Goal: Task Accomplishment & Management: Use online tool/utility

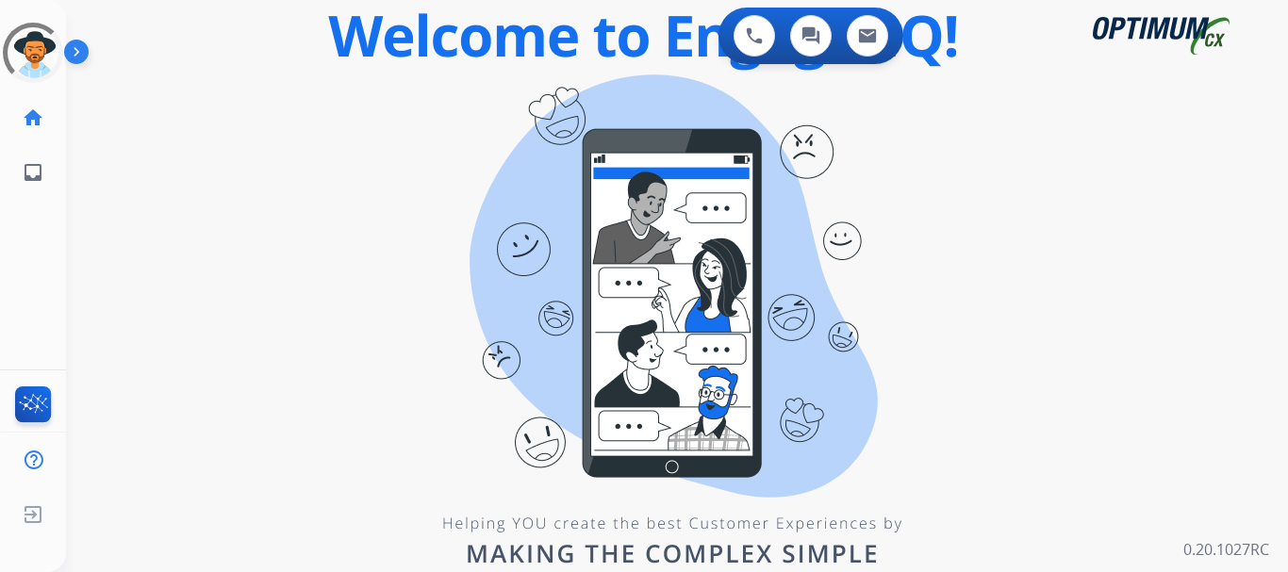
click at [175, 52] on div "0 Voice Interactions 0 Chat Interactions 0 Email Interactions" at bounding box center [666, 38] width 1154 height 60
click at [78, 51] on img at bounding box center [80, 56] width 32 height 36
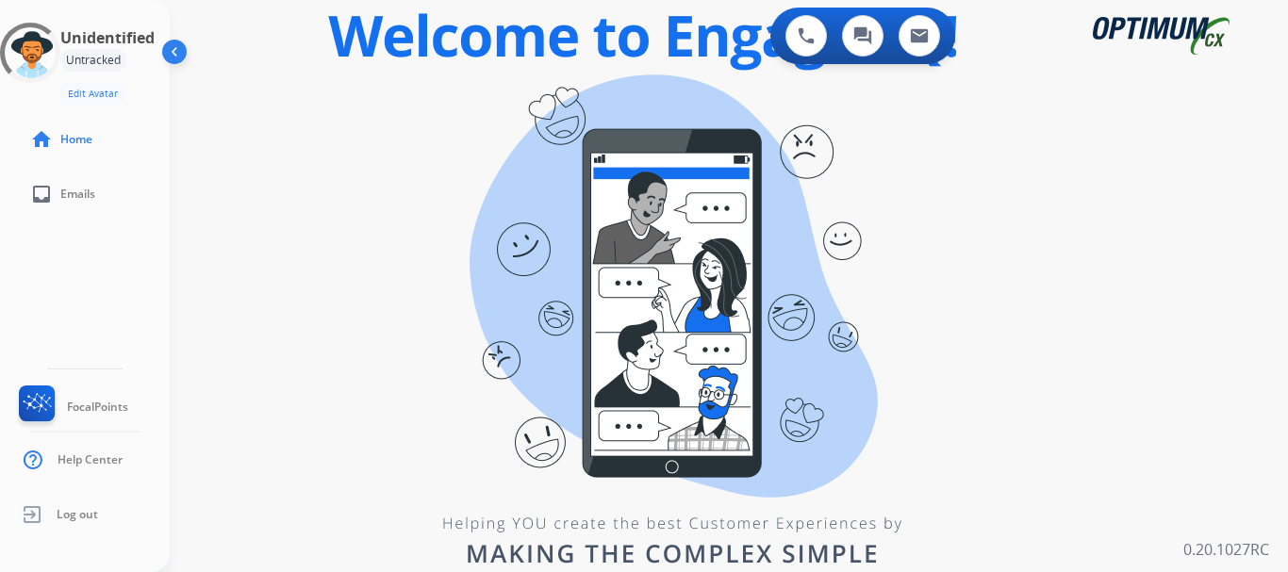
click at [342, 106] on div "swap_horiz Break voice bridge close_fullscreen Connect 3-Way Call merge_type Se…" at bounding box center [706, 113] width 1073 height 90
click at [394, 152] on div "swap_horiz Break voice bridge close_fullscreen Connect 3-Way Call merge_type Se…" at bounding box center [706, 113] width 1073 height 90
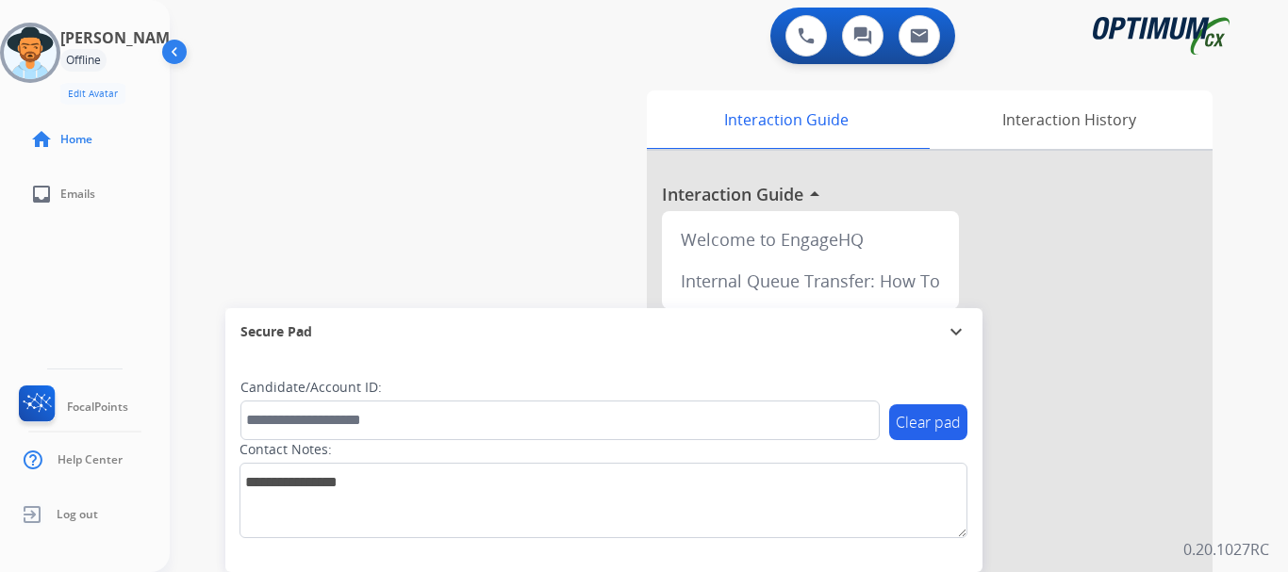
click at [468, 229] on div "swap_horiz Break voice bridge close_fullscreen Connect 3-Way Call merge_type Se…" at bounding box center [706, 461] width 1073 height 786
click at [47, 49] on img at bounding box center [30, 52] width 53 height 53
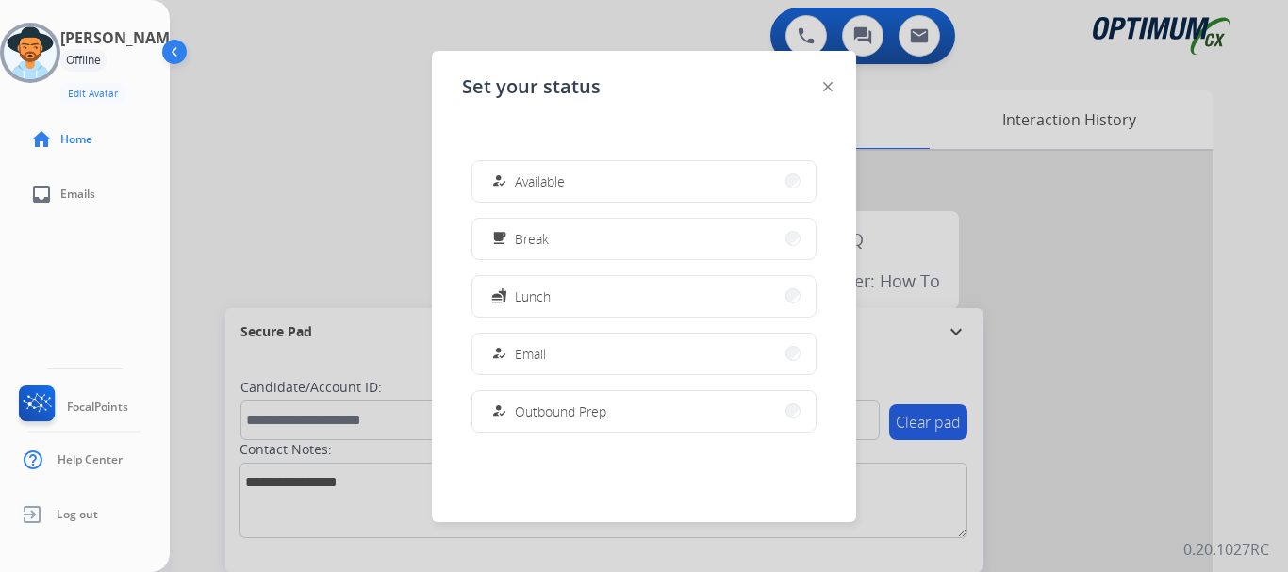
click at [500, 196] on button "how_to_reg Available" at bounding box center [643, 181] width 343 height 41
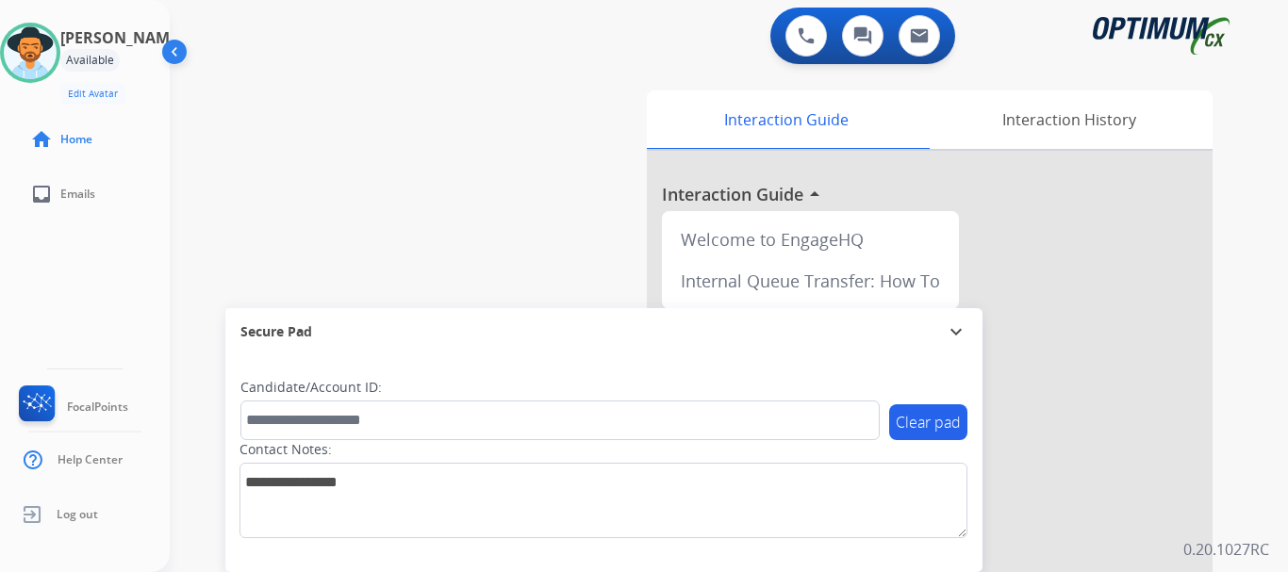
click at [502, 174] on div "swap_horiz Break voice bridge close_fullscreen Connect 3-Way Call merge_type Se…" at bounding box center [706, 461] width 1073 height 786
click at [811, 29] on img at bounding box center [805, 35] width 17 height 17
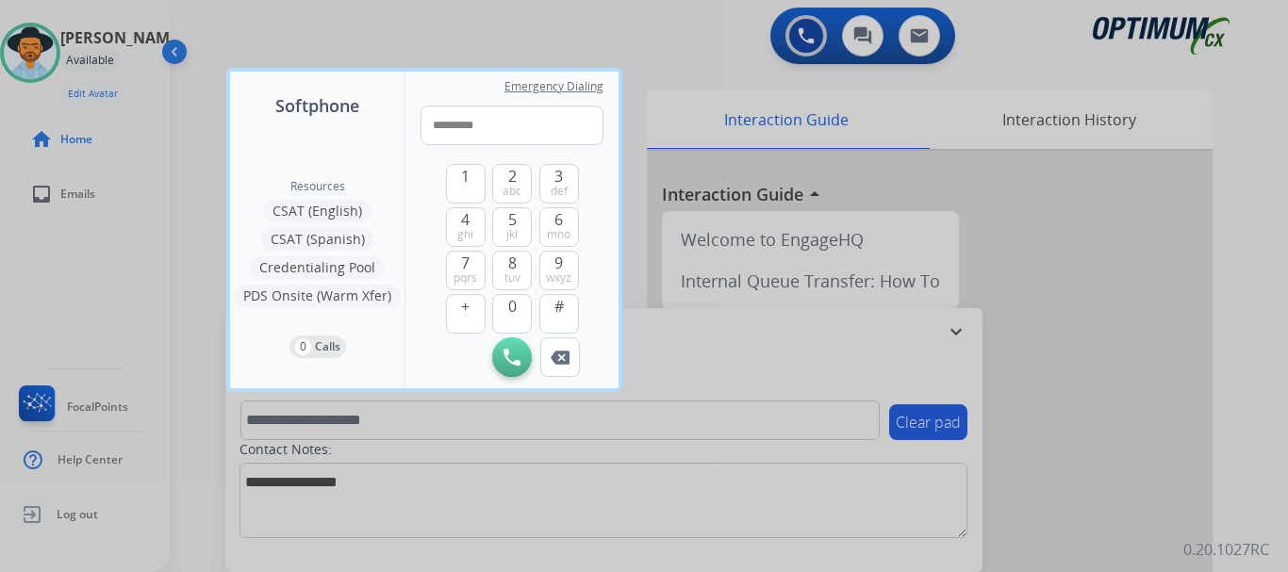
type input "**********"
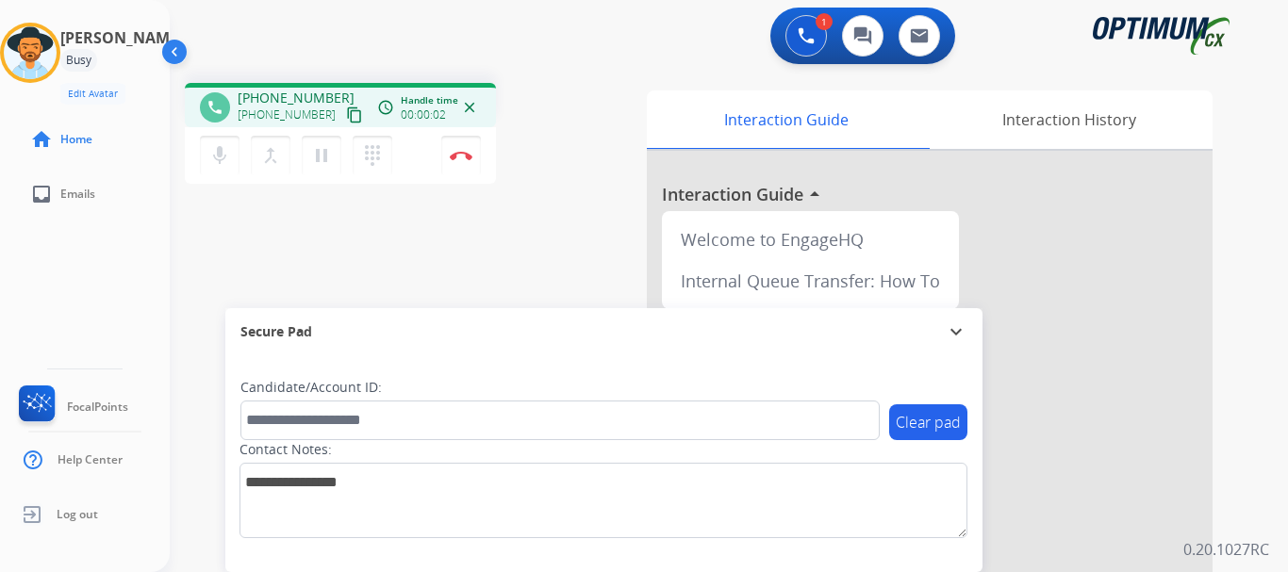
click at [453, 147] on button "Disconnect" at bounding box center [461, 156] width 40 height 40
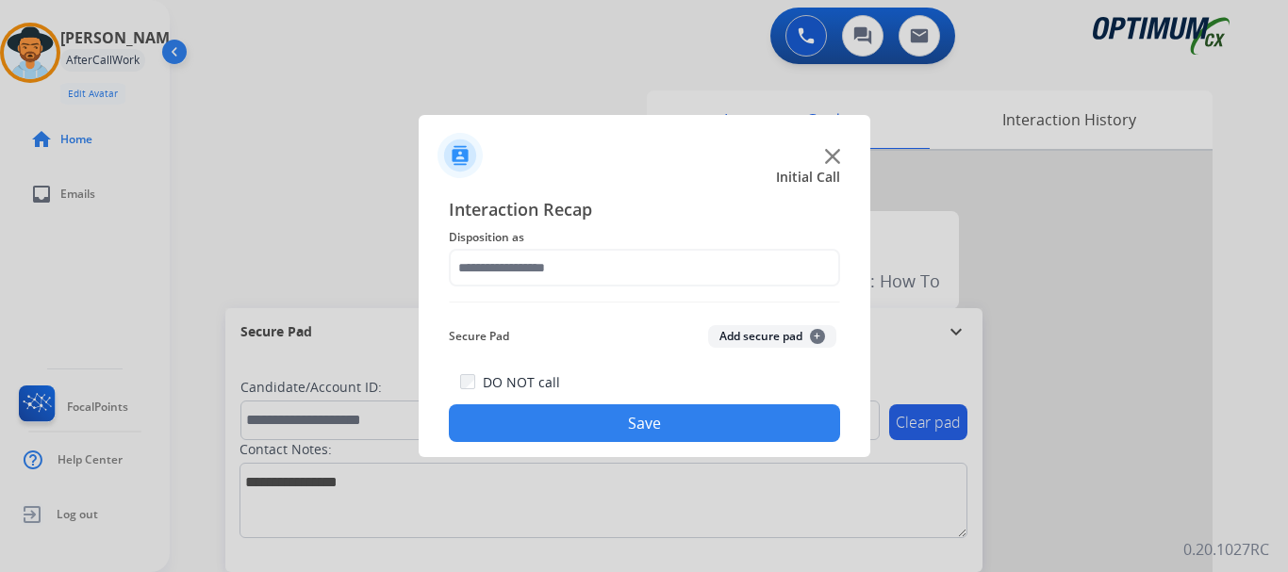
click at [748, 329] on button "Add secure pad +" at bounding box center [772, 336] width 128 height 23
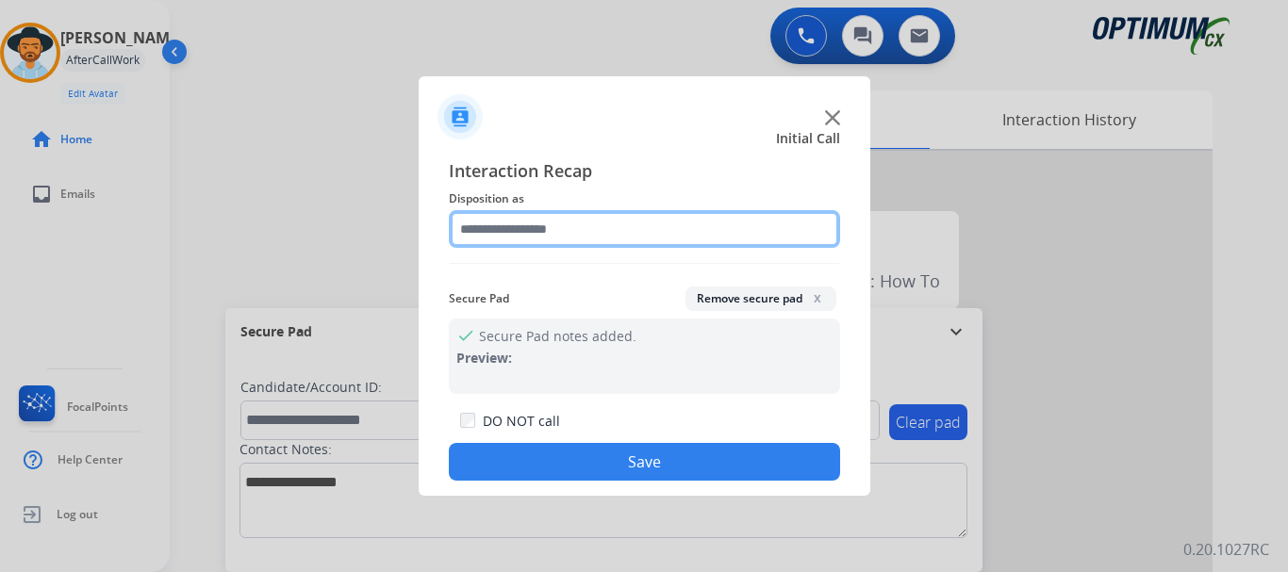
click at [637, 226] on input "text" at bounding box center [644, 229] width 391 height 38
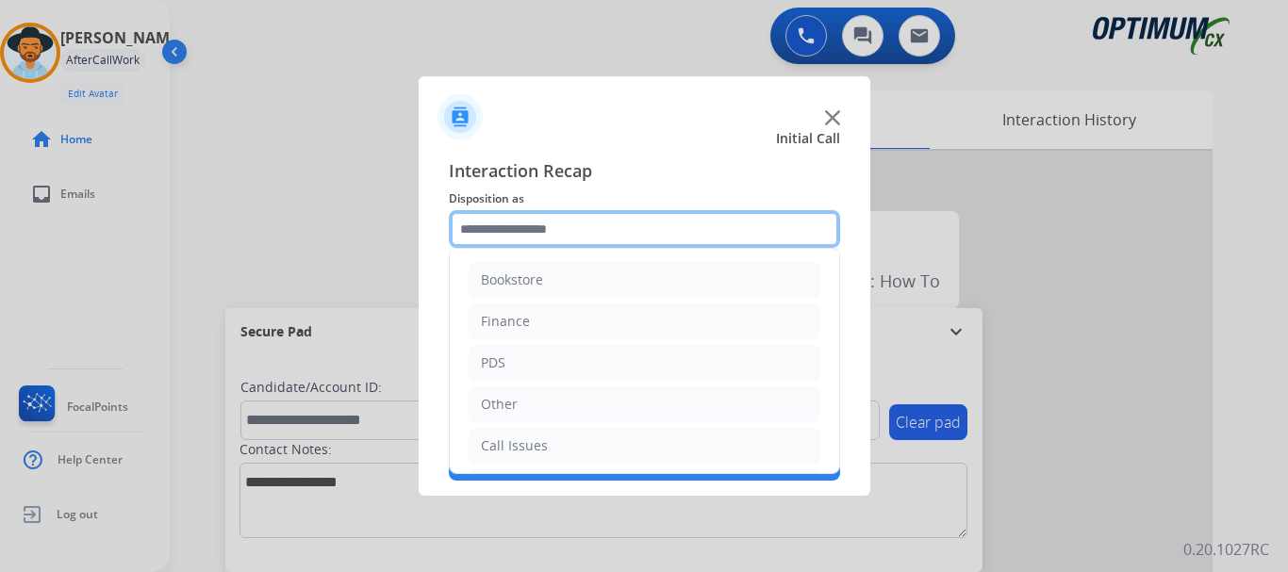
scroll to position [128, 0]
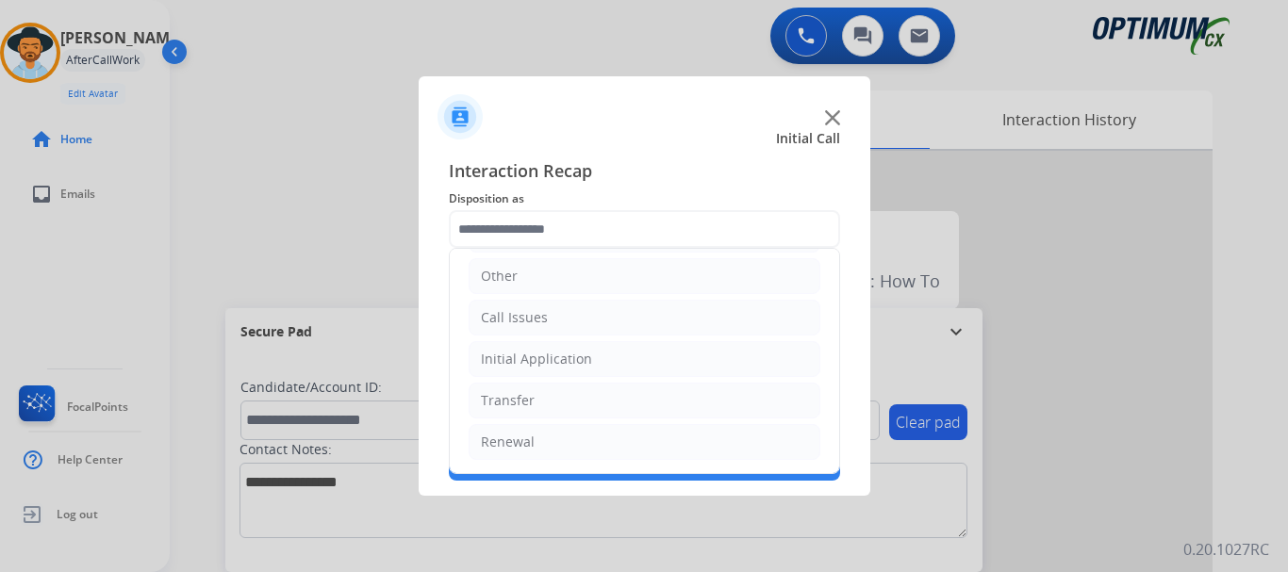
click at [669, 361] on li "Initial Application" at bounding box center [644, 359] width 352 height 36
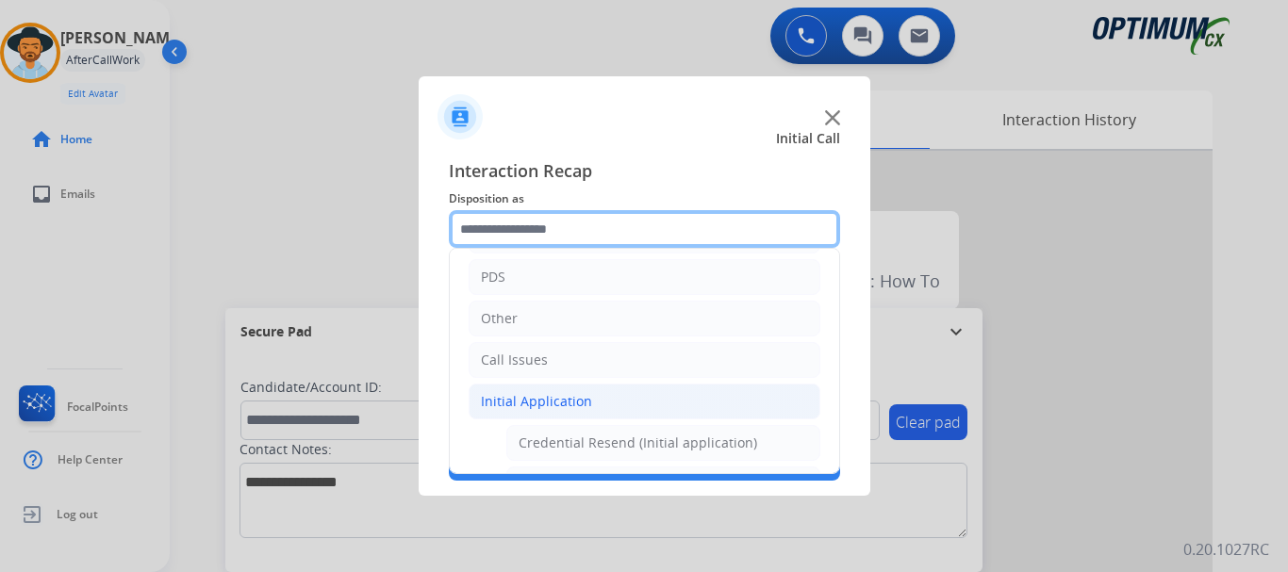
scroll to position [57, 0]
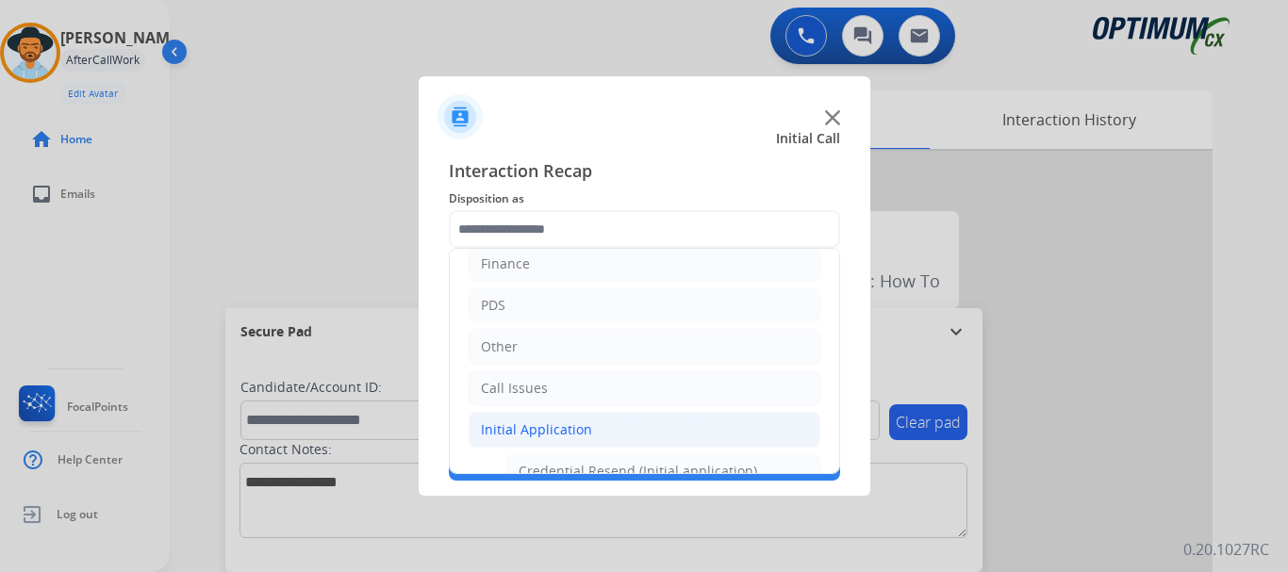
click at [638, 387] on li "Call Issues" at bounding box center [644, 388] width 352 height 36
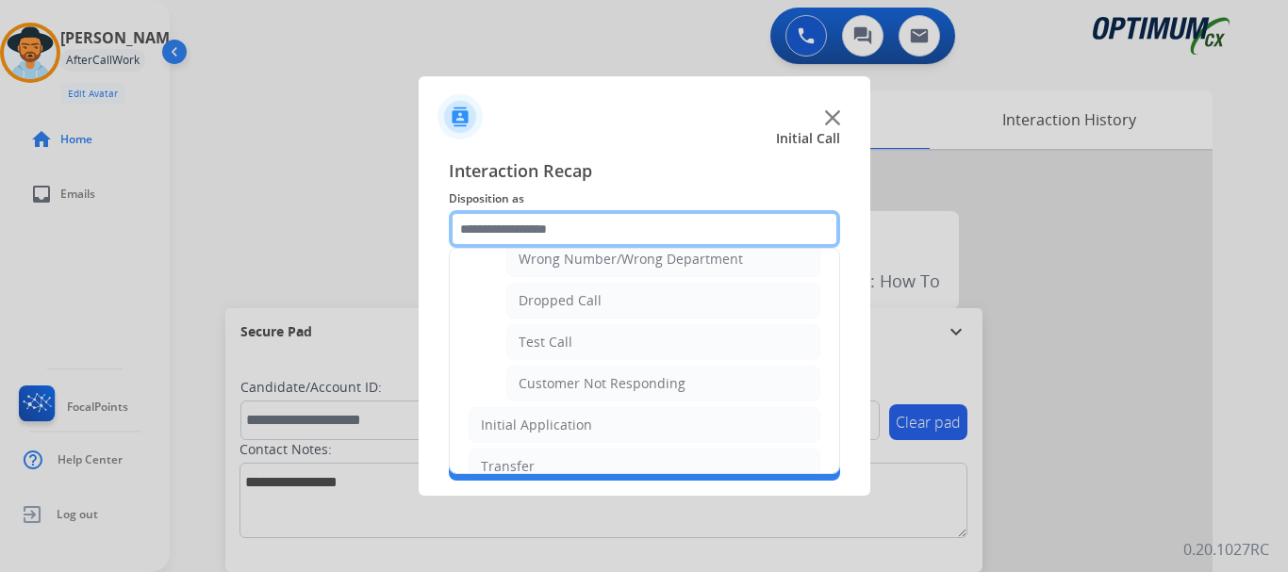
scroll to position [272, 0]
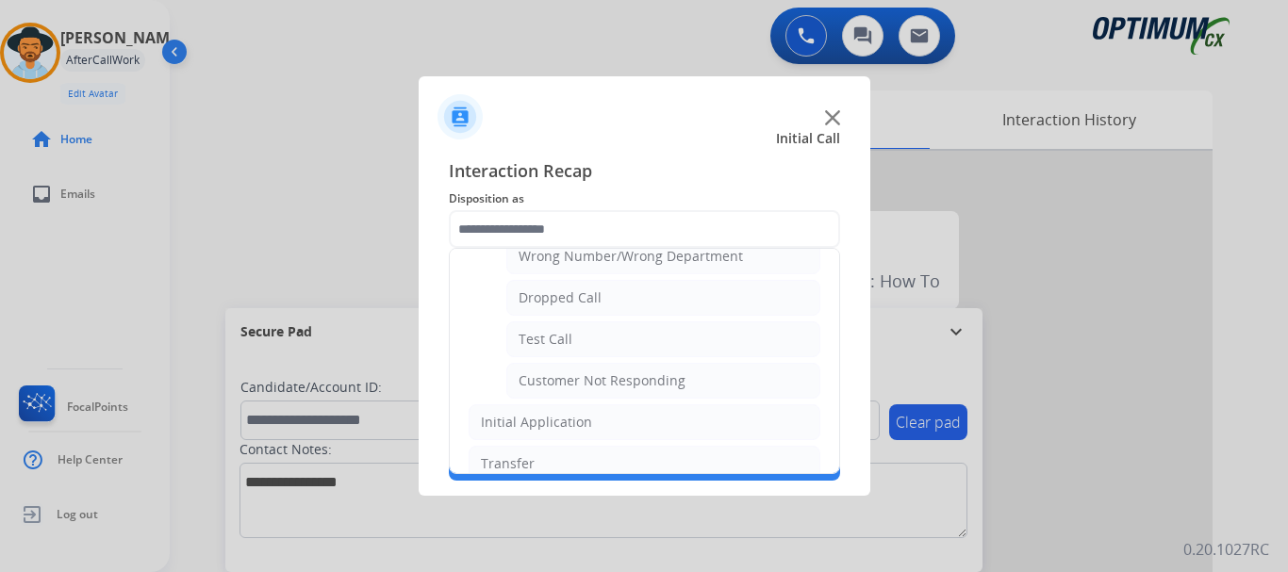
click at [643, 343] on li "Test Call" at bounding box center [663, 339] width 314 height 36
type input "*********"
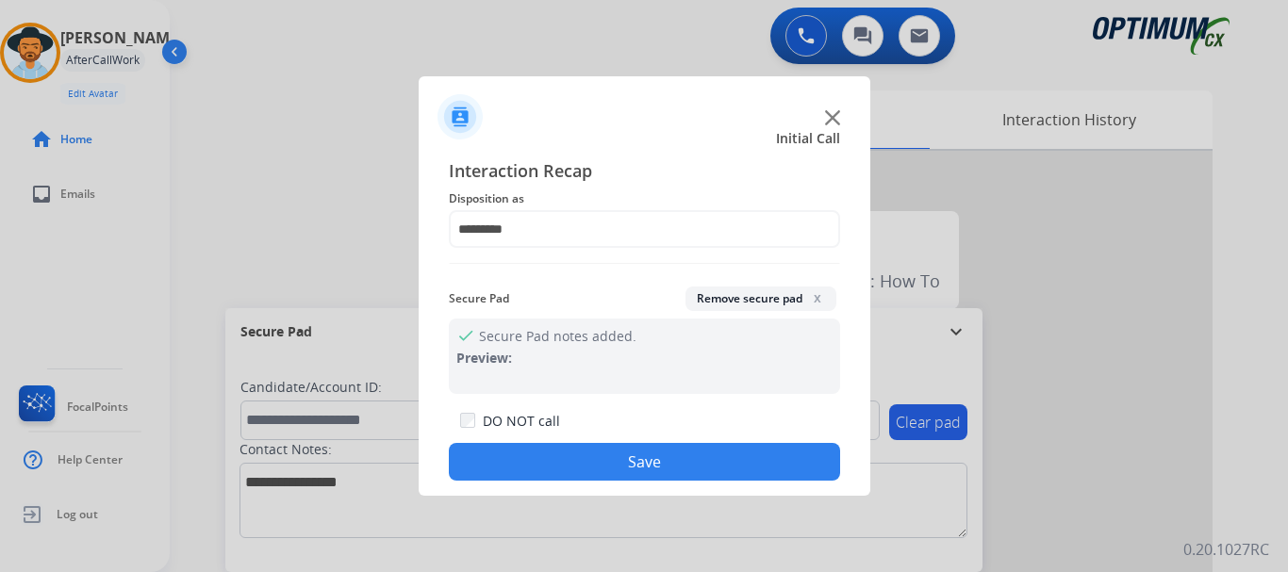
click at [654, 465] on button "Save" at bounding box center [644, 462] width 391 height 38
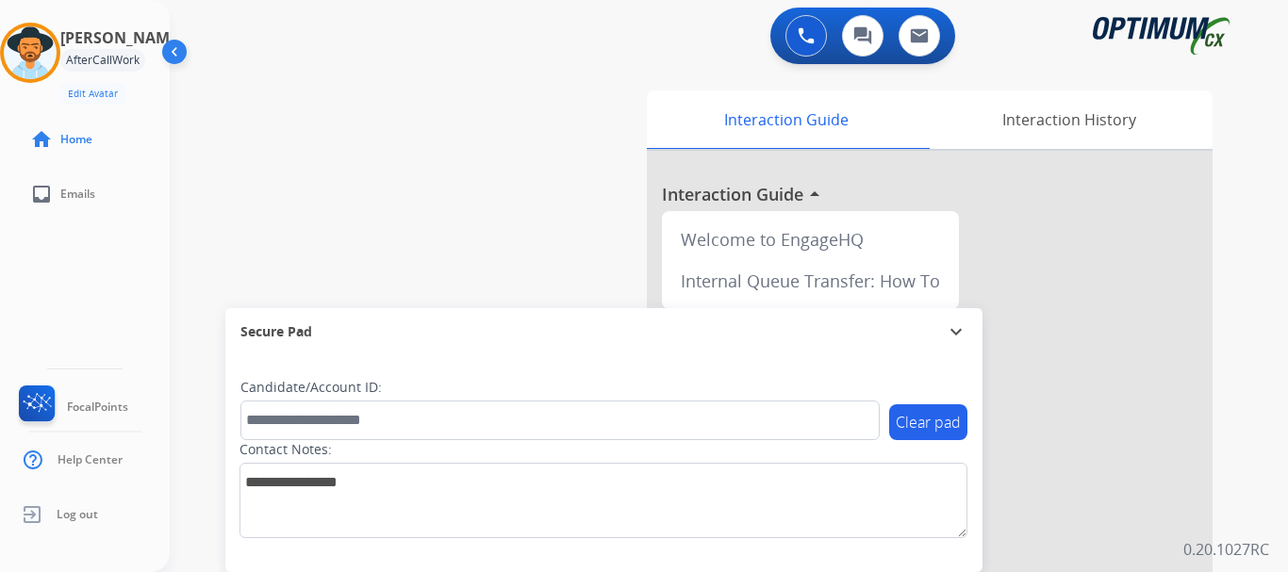
click at [554, 221] on div "swap_horiz Break voice bridge close_fullscreen Connect 3-Way Call merge_type Se…" at bounding box center [706, 461] width 1073 height 786
click at [32, 47] on img at bounding box center [30, 52] width 53 height 53
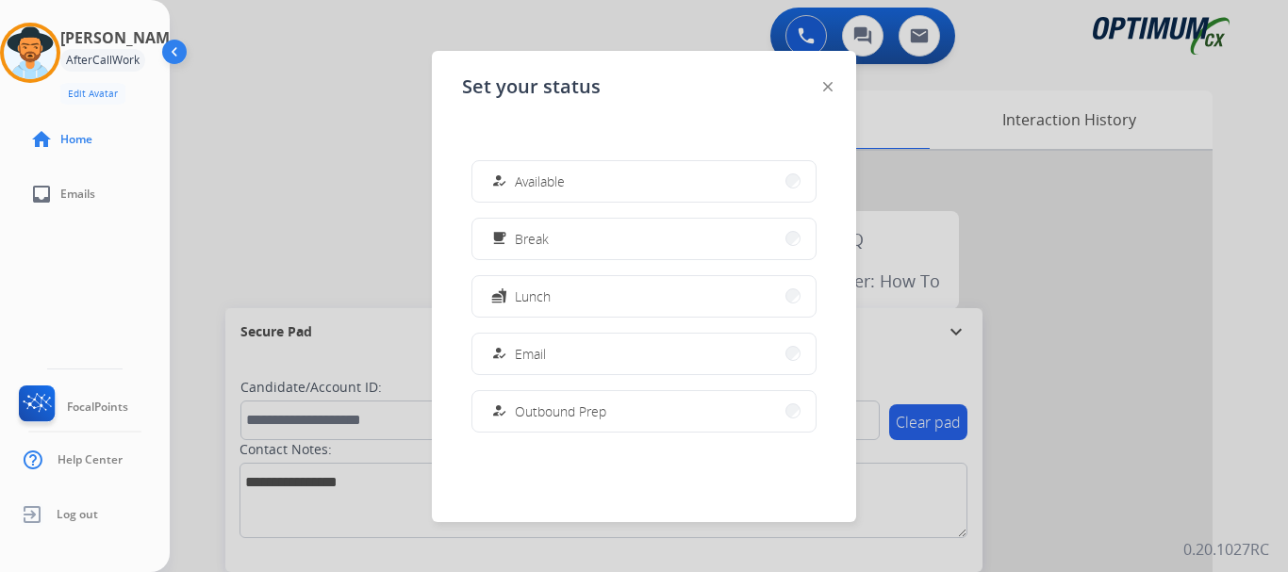
click at [491, 192] on button "how_to_reg Available" at bounding box center [643, 181] width 343 height 41
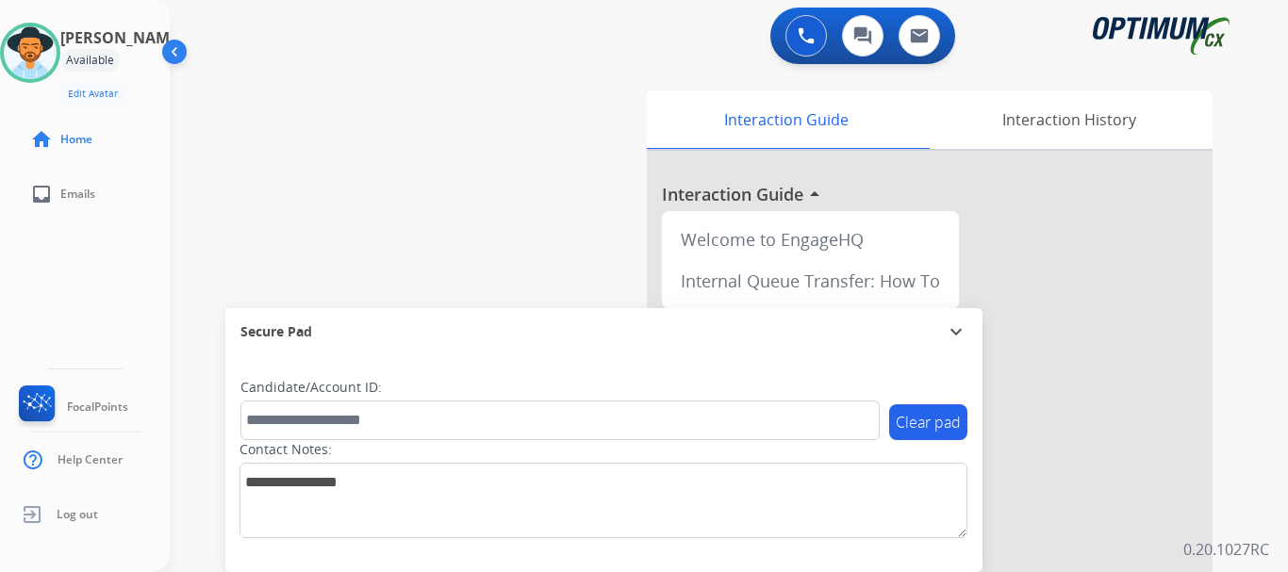
click at [525, 196] on div "swap_horiz Break voice bridge close_fullscreen Connect 3-Way Call merge_type Se…" at bounding box center [706, 461] width 1073 height 786
click at [342, 154] on div "swap_horiz Break voice bridge close_fullscreen Connect 3-Way Call merge_type Se…" at bounding box center [706, 461] width 1073 height 786
click at [809, 41] on img at bounding box center [805, 35] width 17 height 17
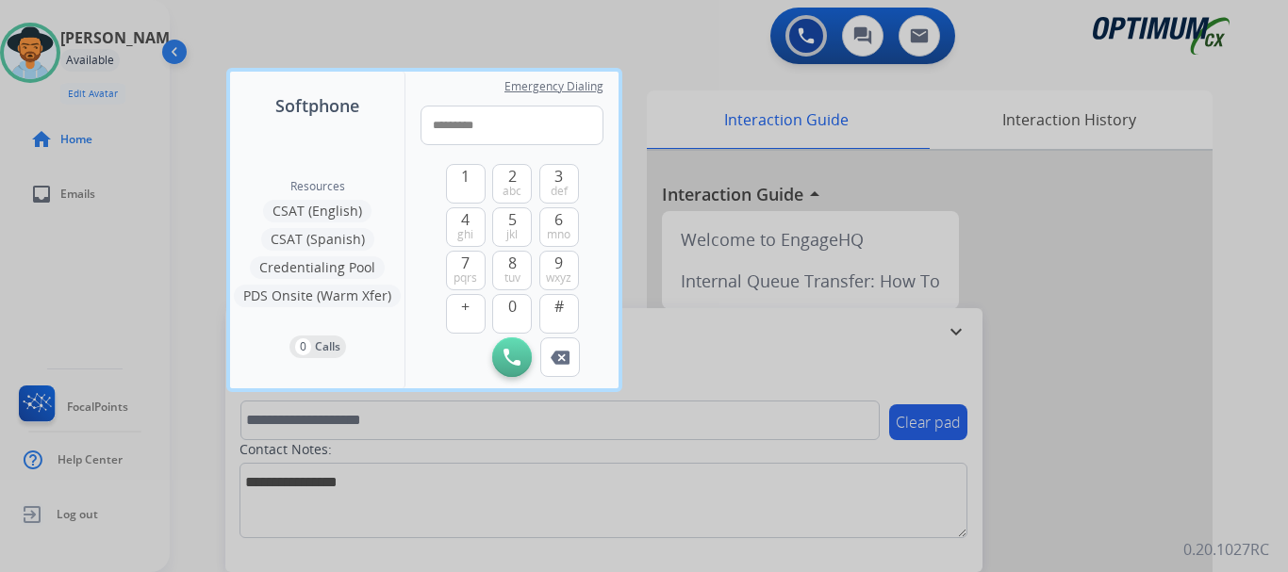
type input "**********"
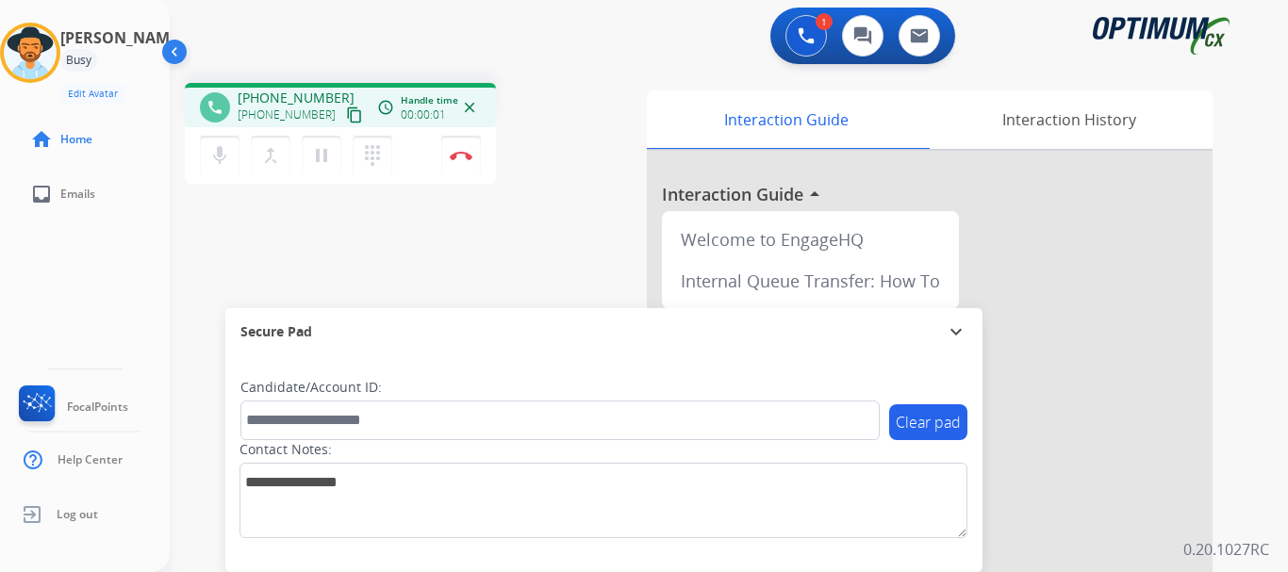
click at [467, 153] on img at bounding box center [461, 155] width 23 height 9
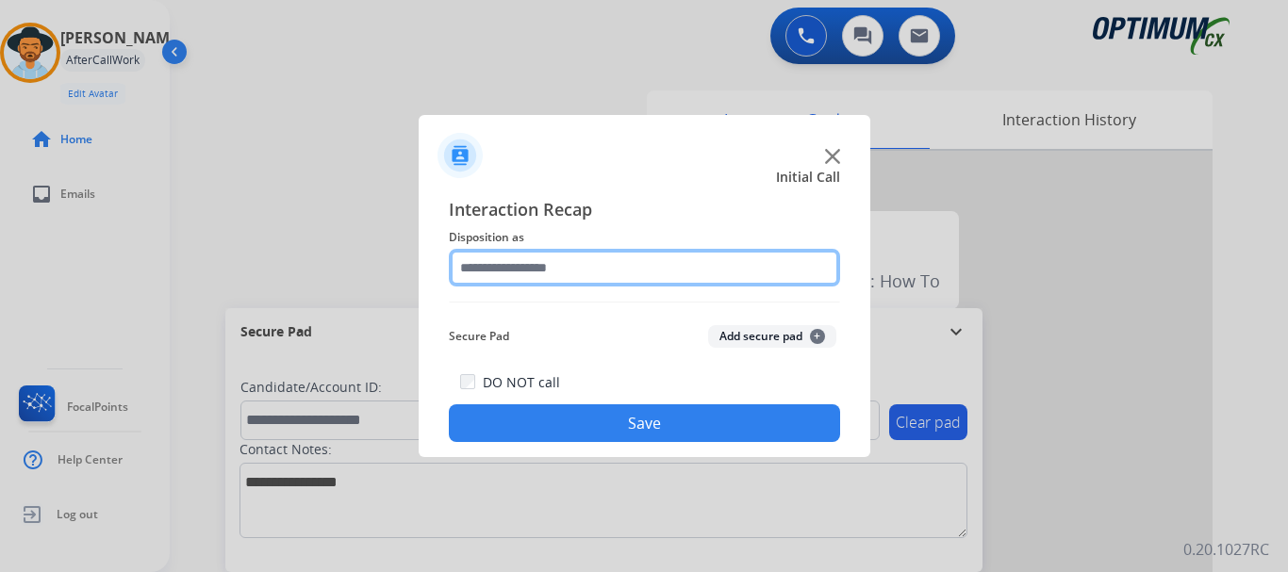
click at [530, 275] on input "text" at bounding box center [644, 268] width 391 height 38
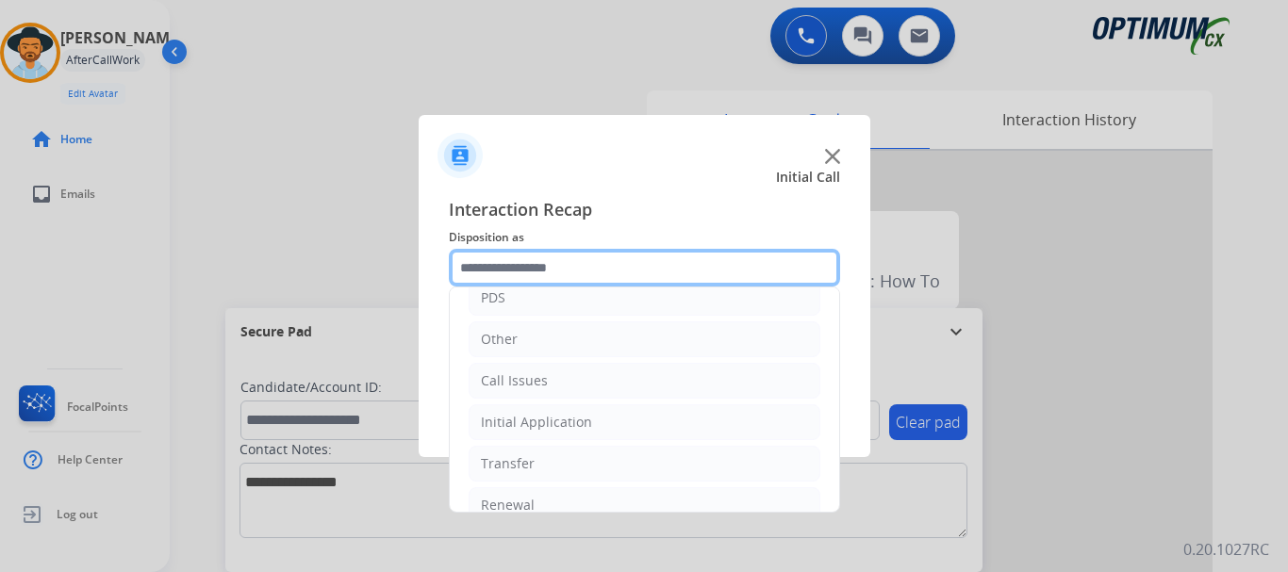
scroll to position [128, 0]
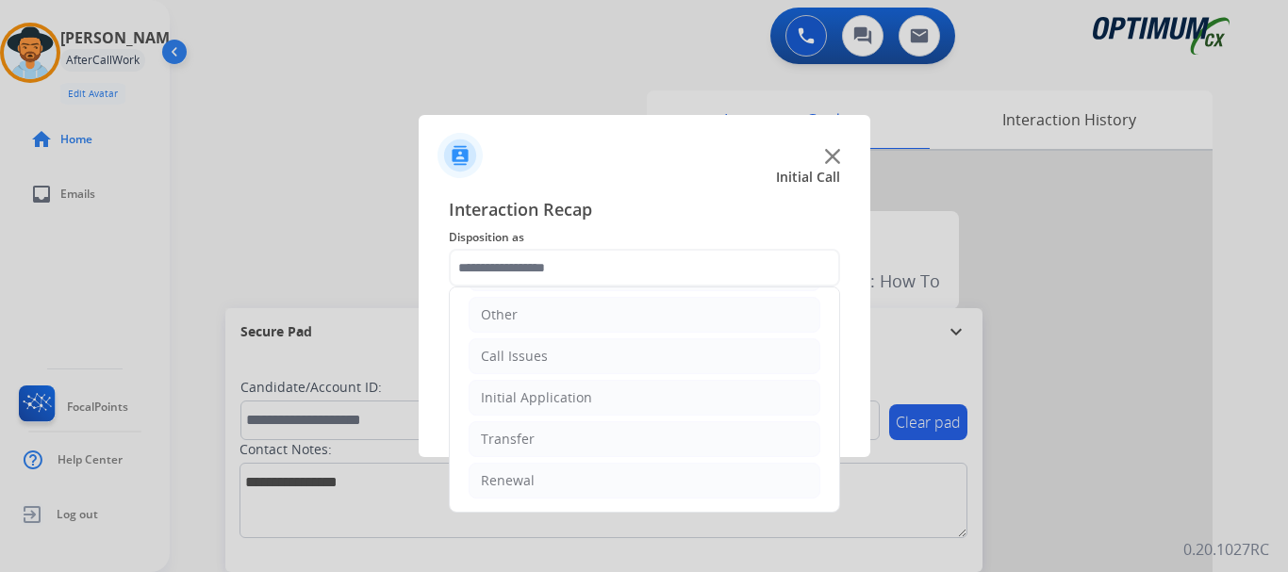
click at [593, 364] on li "Call Issues" at bounding box center [644, 356] width 352 height 36
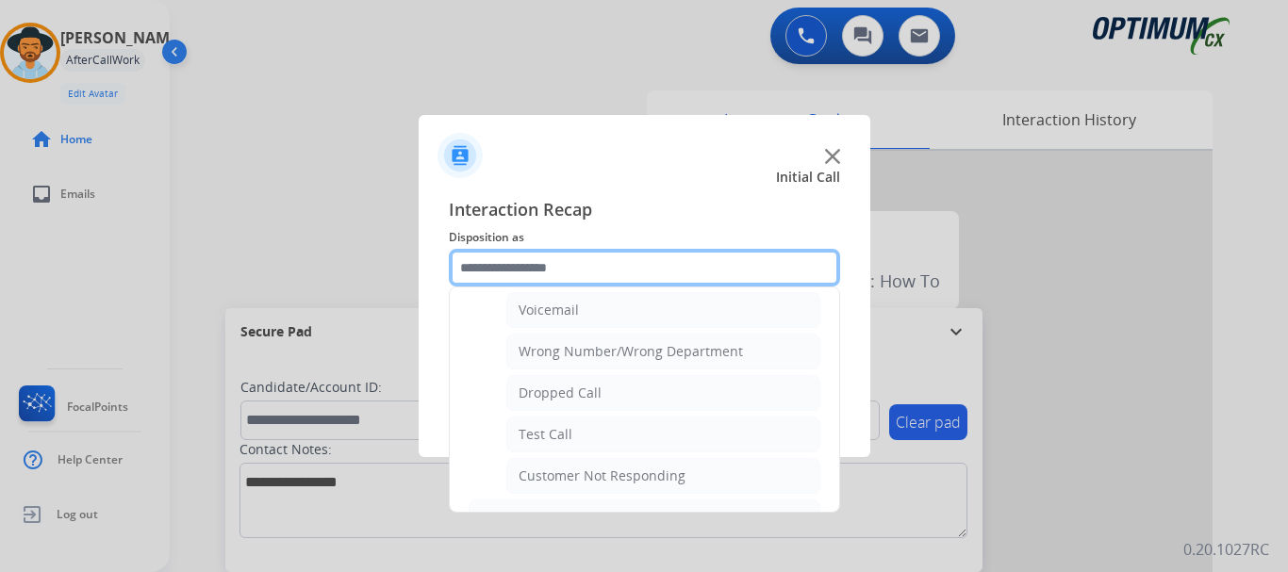
scroll to position [262, 0]
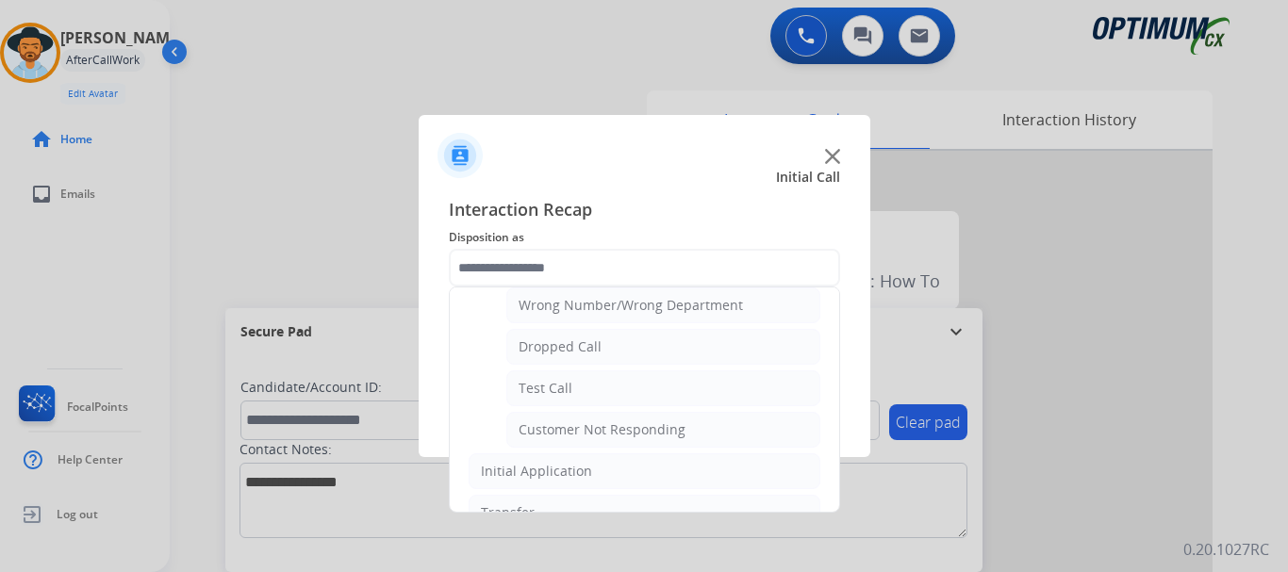
click at [643, 389] on li "Test Call" at bounding box center [663, 388] width 314 height 36
type input "*********"
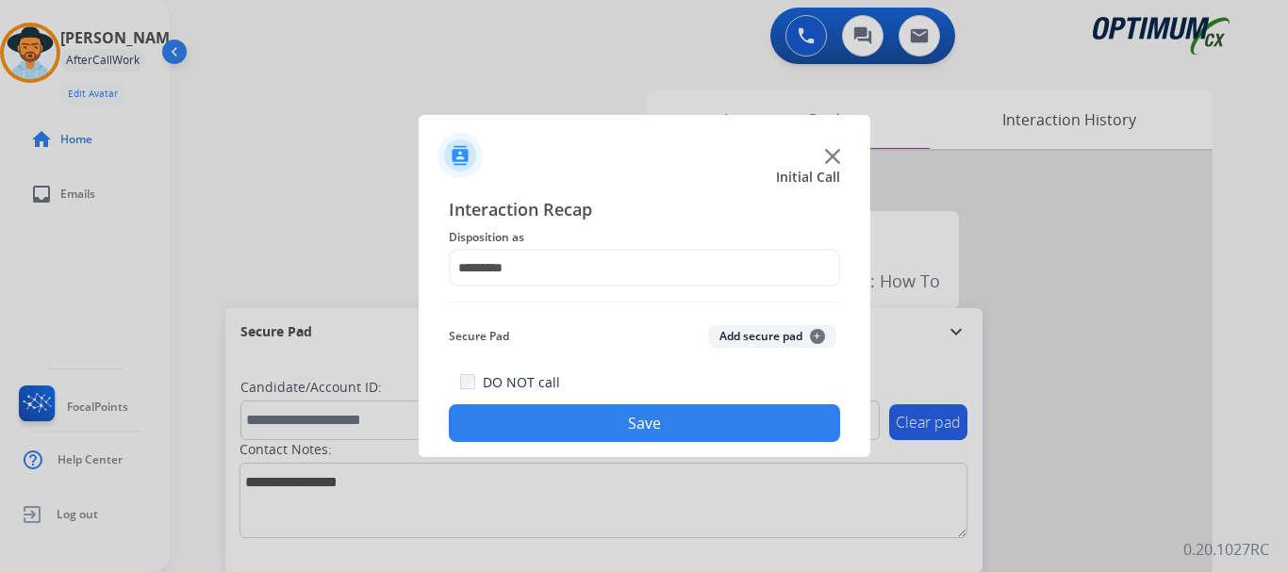
click at [657, 433] on button "Save" at bounding box center [644, 423] width 391 height 38
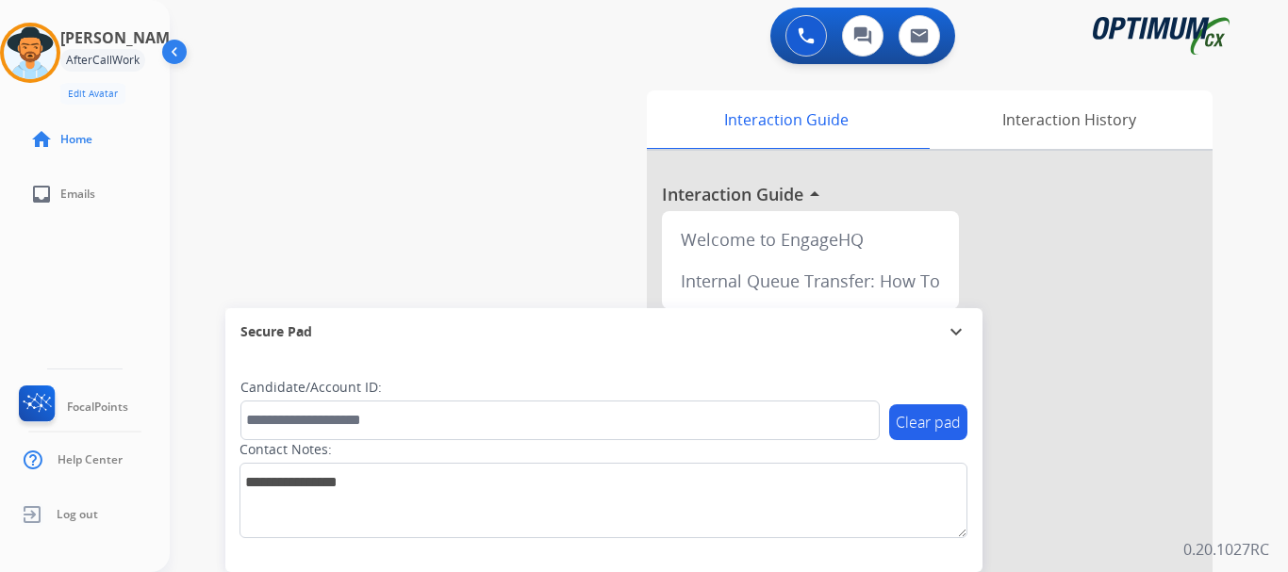
click at [385, 219] on div "swap_horiz Break voice bridge close_fullscreen Connect 3-Way Call merge_type Se…" at bounding box center [706, 461] width 1073 height 786
click at [44, 49] on img at bounding box center [30, 52] width 53 height 53
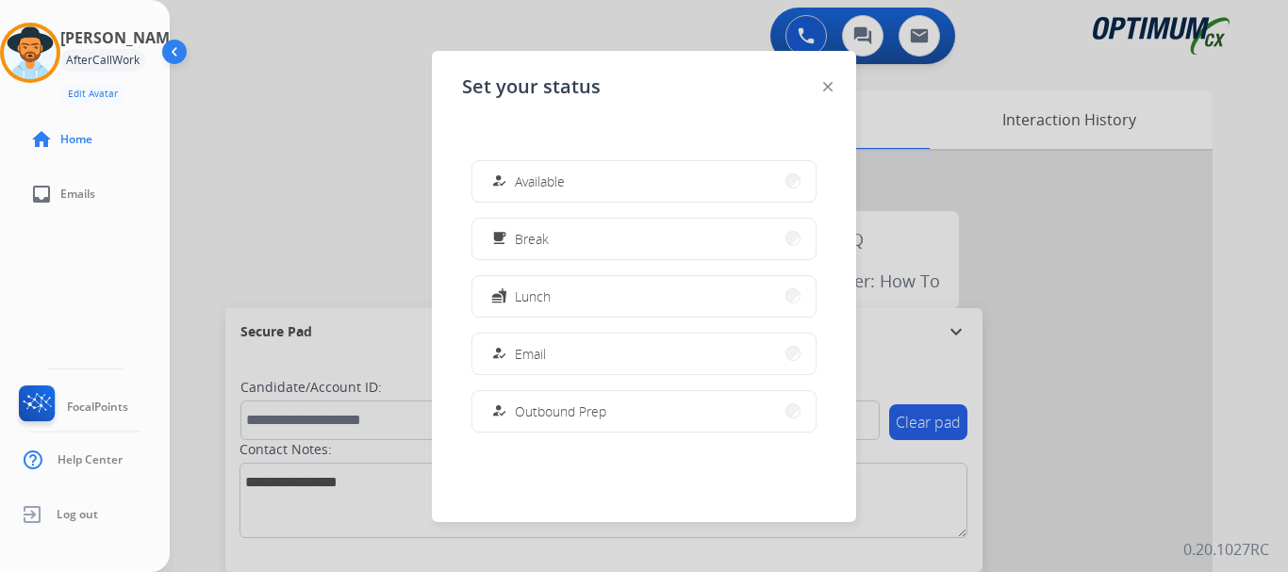
click at [584, 170] on button "how_to_reg Available" at bounding box center [643, 181] width 343 height 41
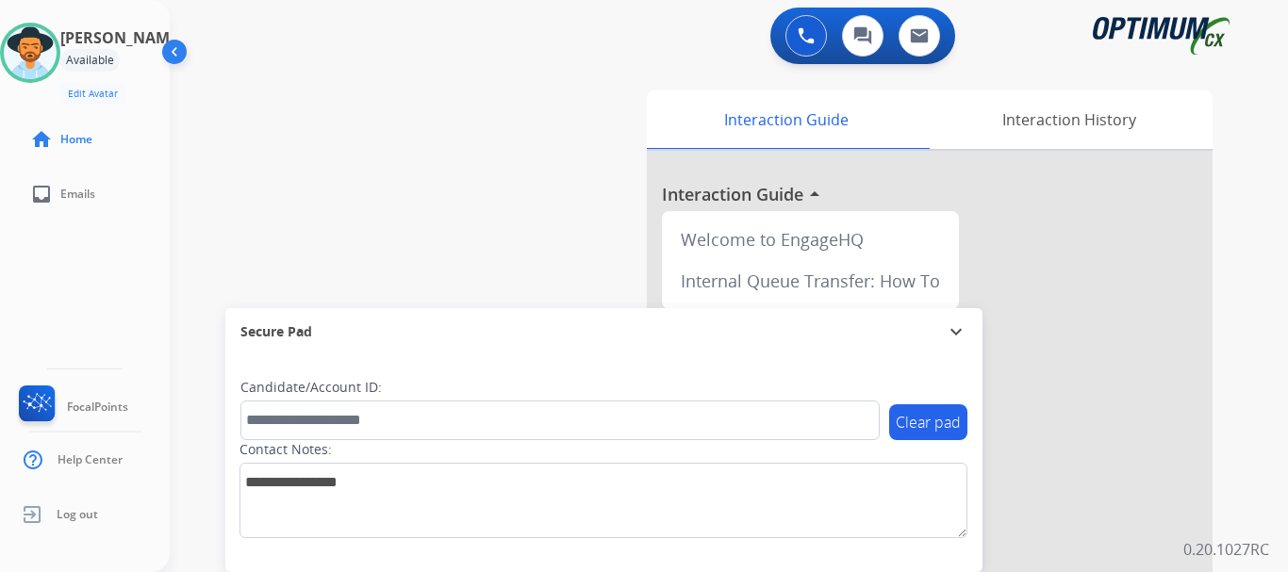
click at [411, 180] on div "swap_horiz Break voice bridge close_fullscreen Connect 3-Way Call merge_type Se…" at bounding box center [706, 461] width 1073 height 786
click at [805, 49] on button at bounding box center [805, 35] width 41 height 41
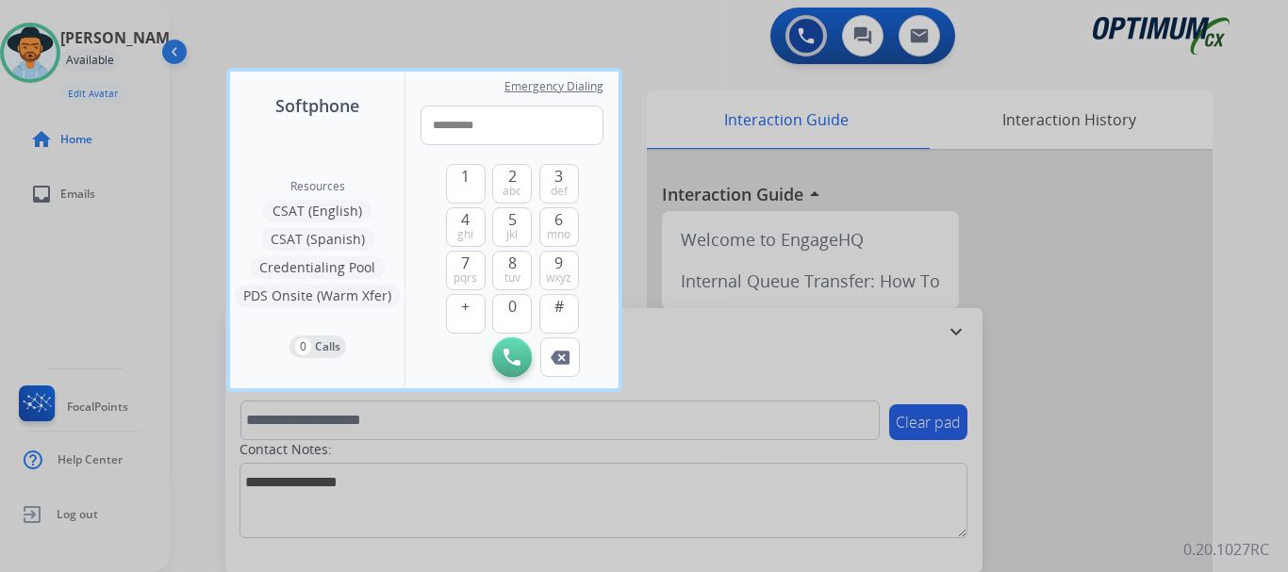
type input "**********"
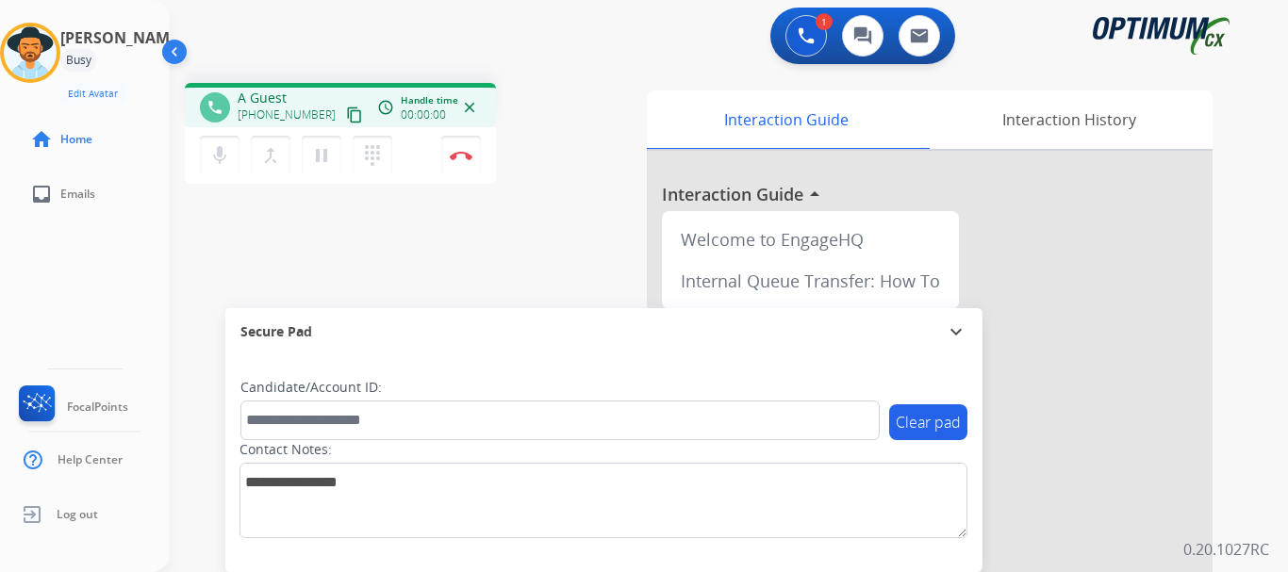
click at [467, 154] on img at bounding box center [461, 155] width 23 height 9
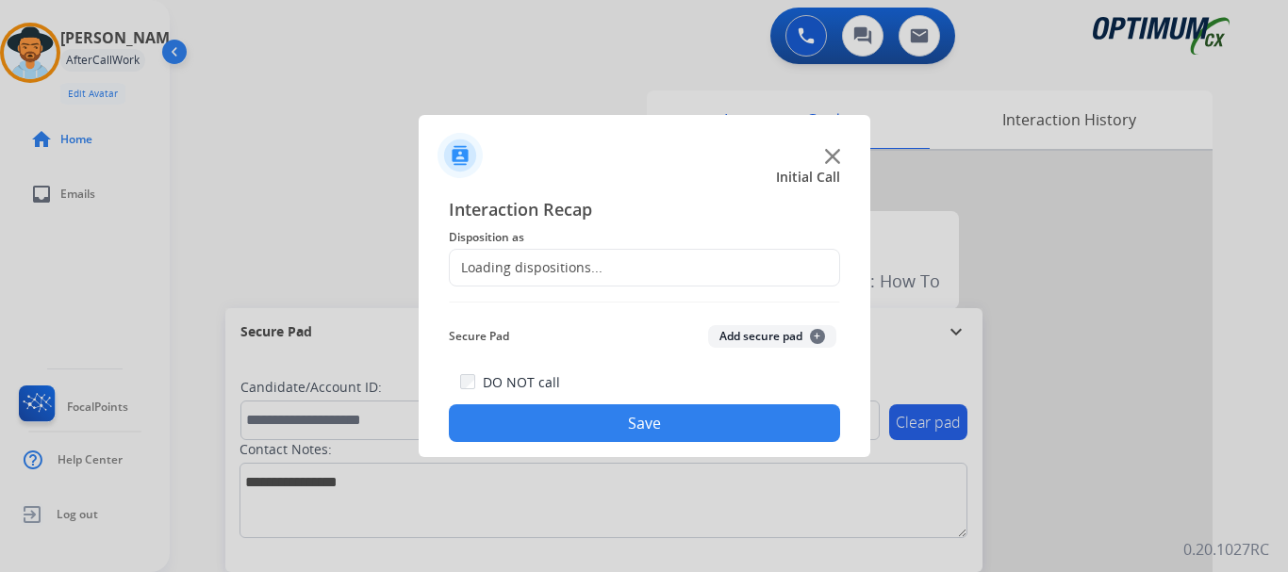
click at [774, 334] on button "Add secure pad +" at bounding box center [772, 336] width 128 height 23
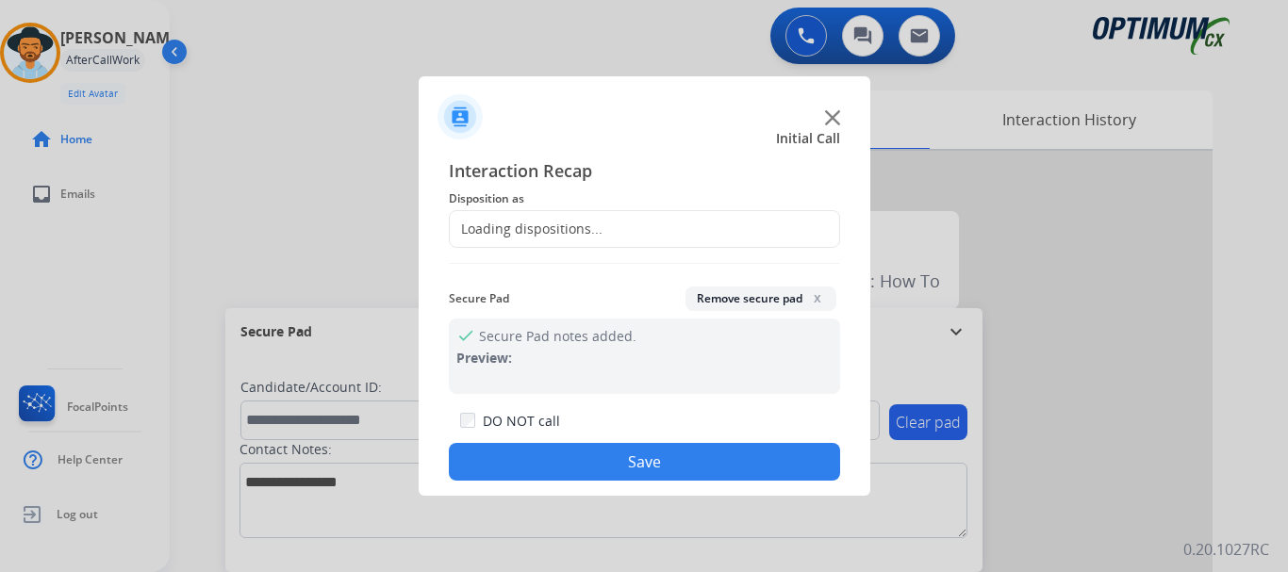
click at [699, 229] on div "Loading dispositions..." at bounding box center [644, 229] width 391 height 38
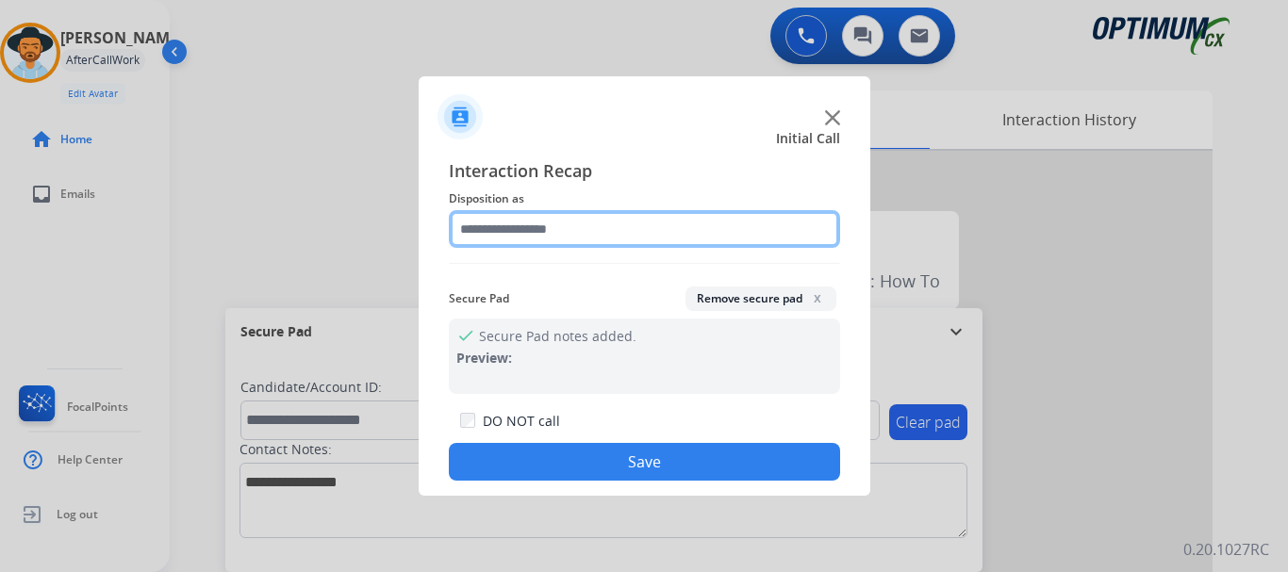
click at [671, 237] on input "text" at bounding box center [644, 229] width 391 height 38
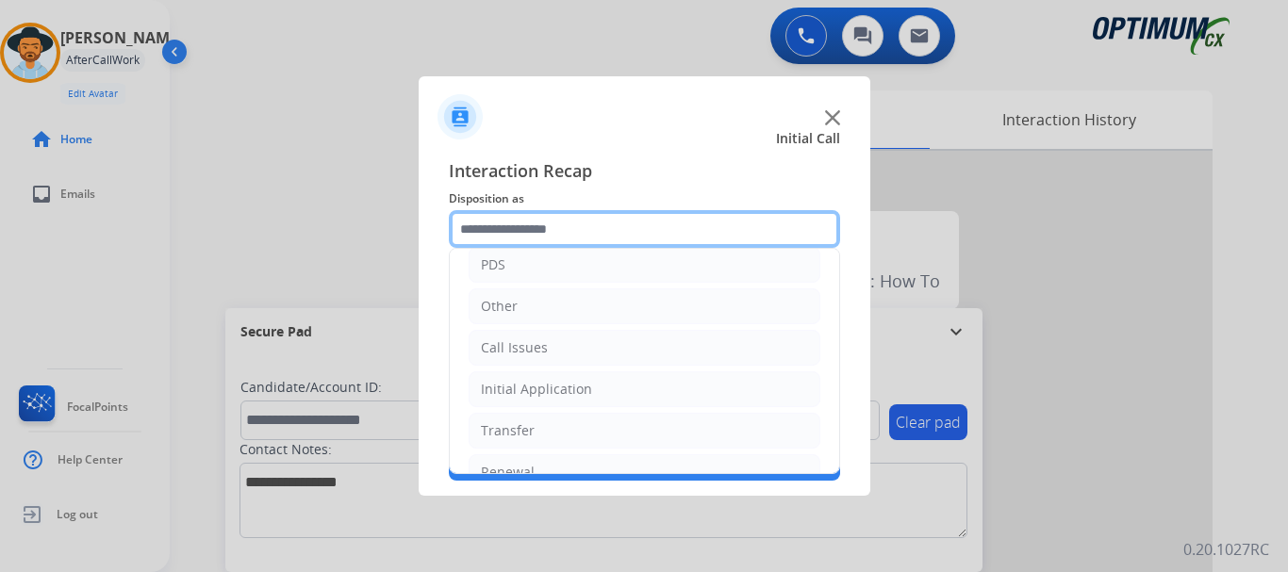
scroll to position [128, 0]
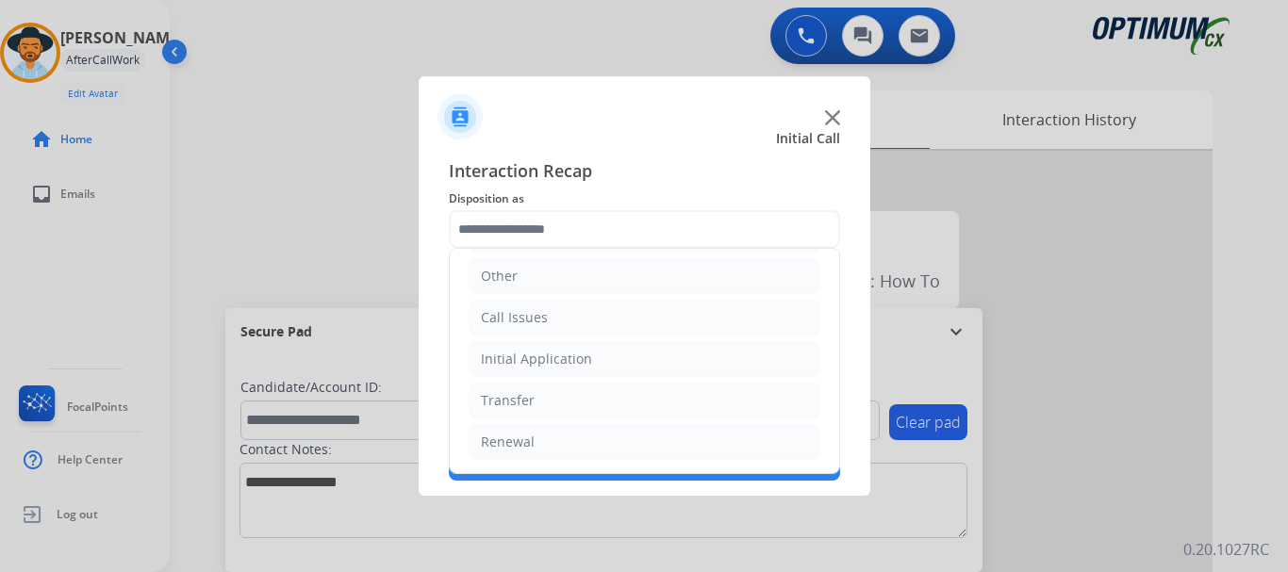
click at [618, 320] on li "Call Issues" at bounding box center [644, 318] width 352 height 36
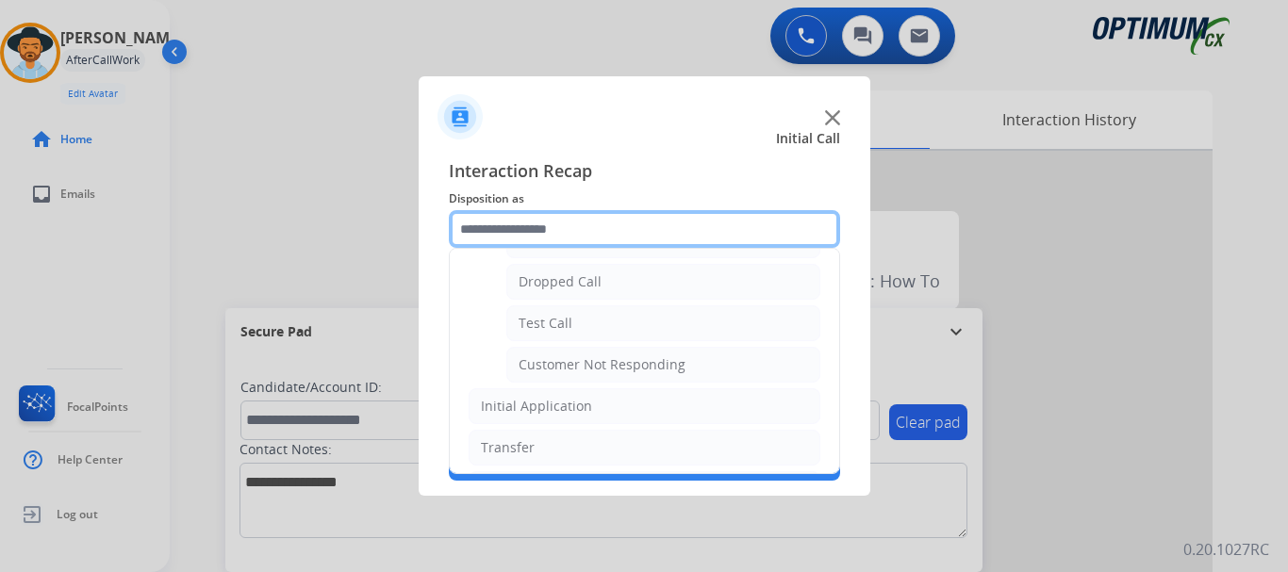
scroll to position [286, 0]
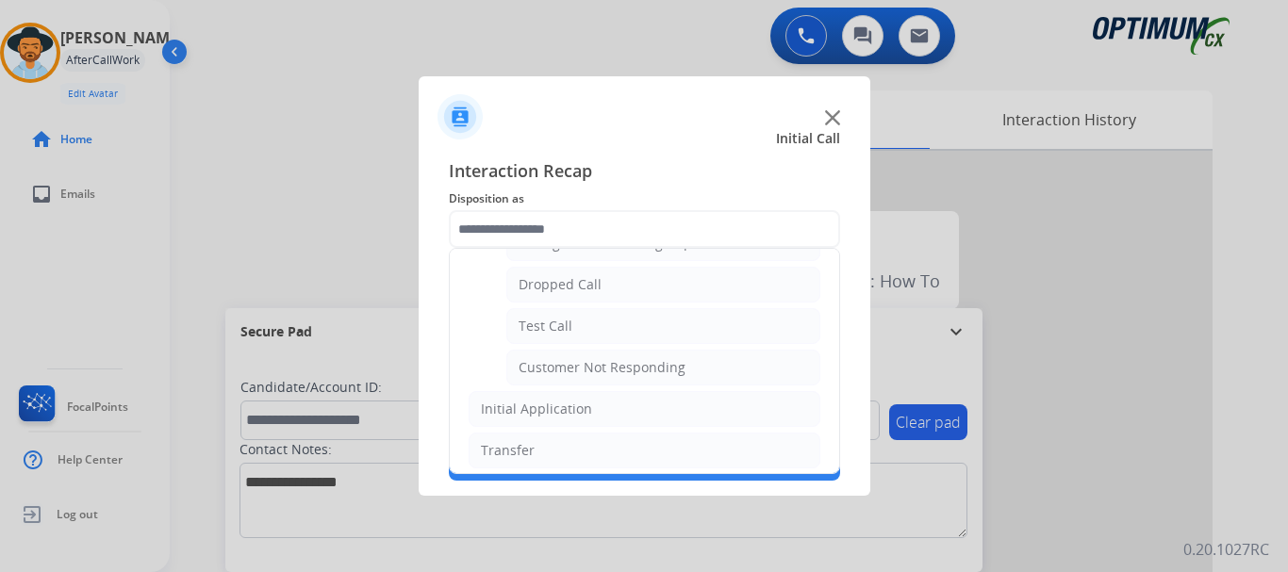
click at [657, 336] on li "Test Call" at bounding box center [663, 326] width 314 height 36
type input "*********"
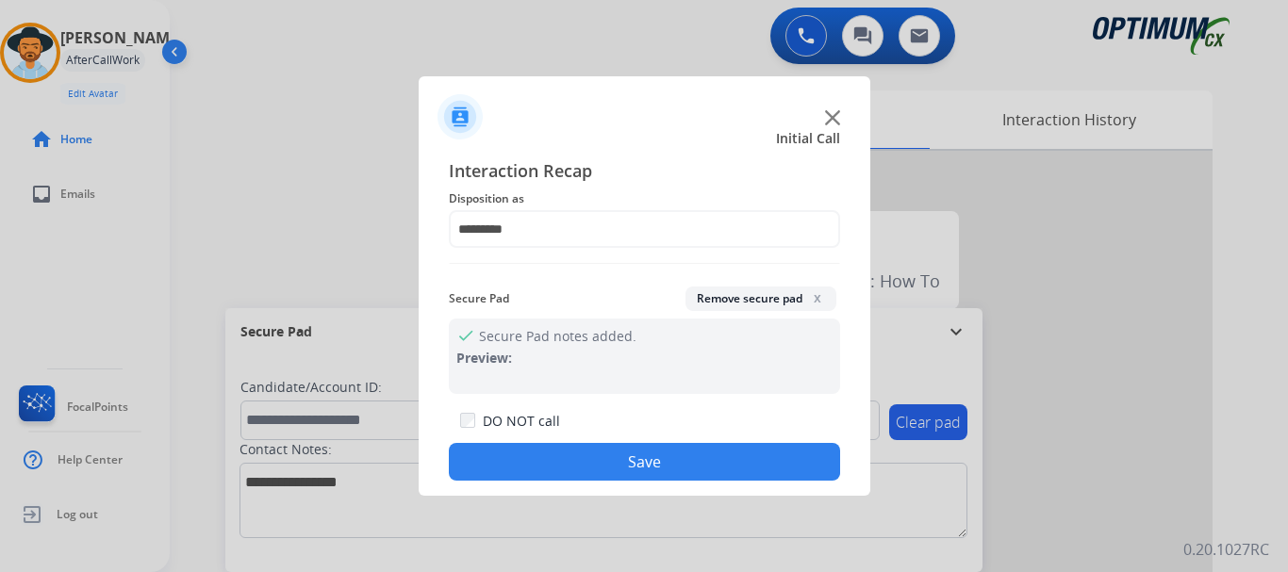
click at [643, 458] on button "Save" at bounding box center [644, 462] width 391 height 38
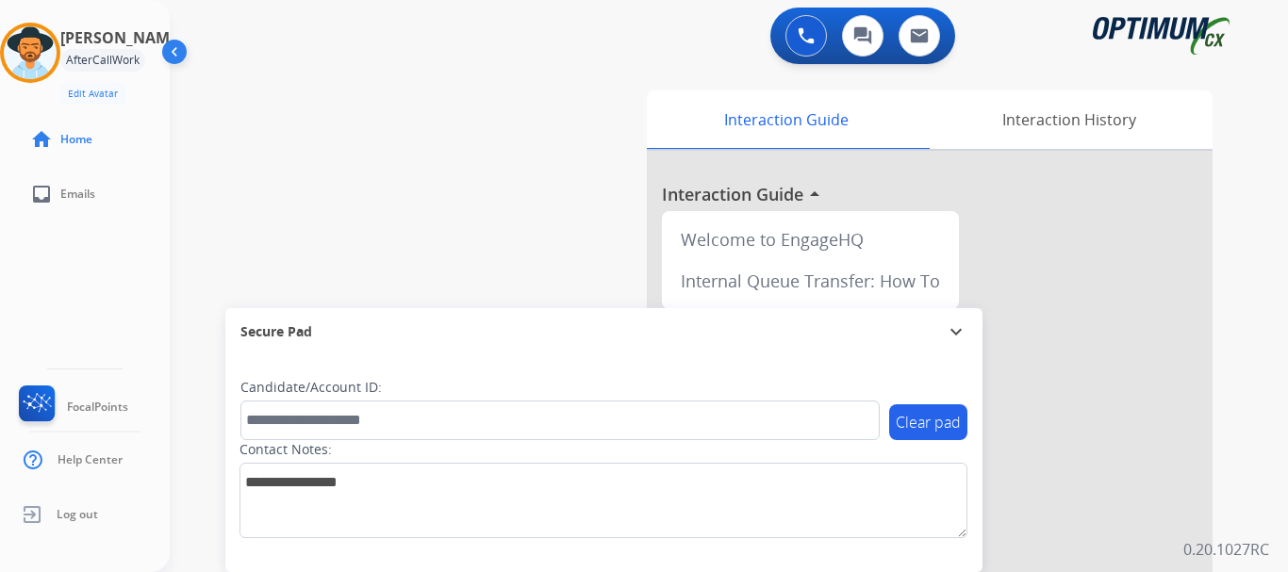
click at [559, 229] on div "swap_horiz Break voice bridge close_fullscreen Connect 3-Way Call merge_type Se…" at bounding box center [706, 461] width 1073 height 786
click at [49, 48] on img at bounding box center [30, 52] width 53 height 53
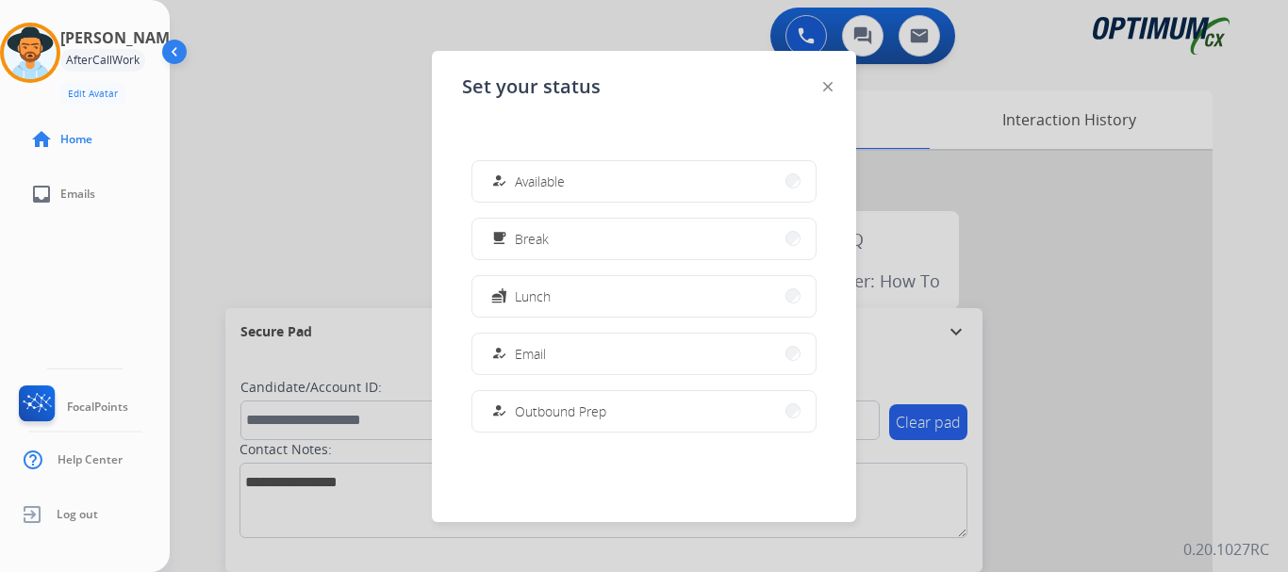
click at [534, 173] on span "Available" at bounding box center [540, 182] width 50 height 20
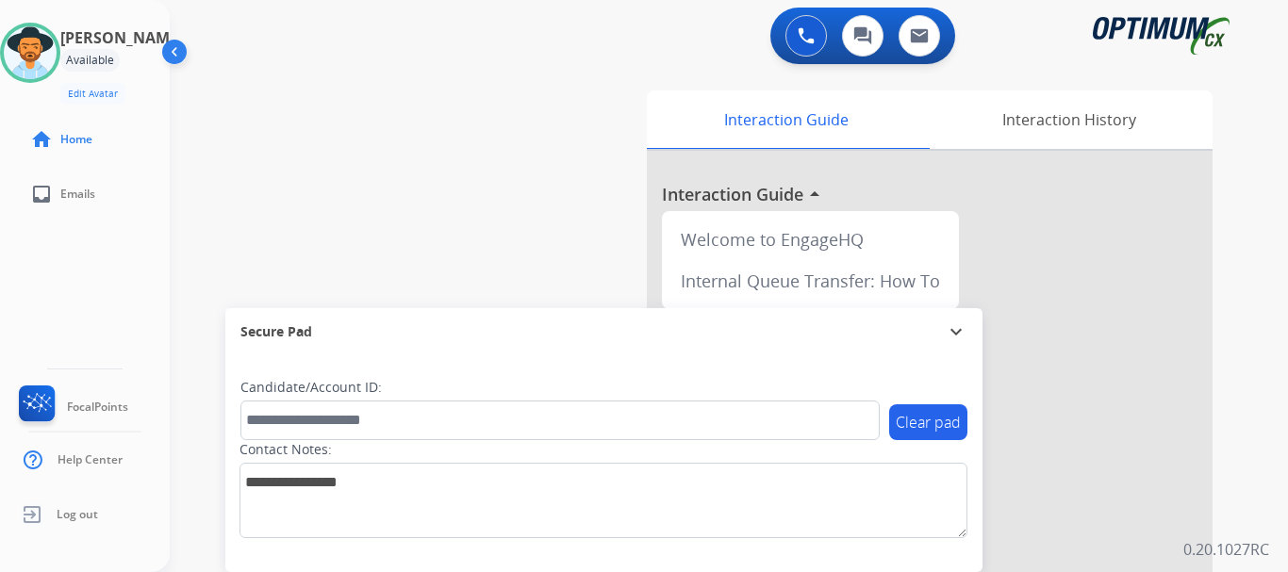
click at [388, 168] on div "swap_horiz Break voice bridge close_fullscreen Connect 3-Way Call merge_type Se…" at bounding box center [706, 461] width 1073 height 786
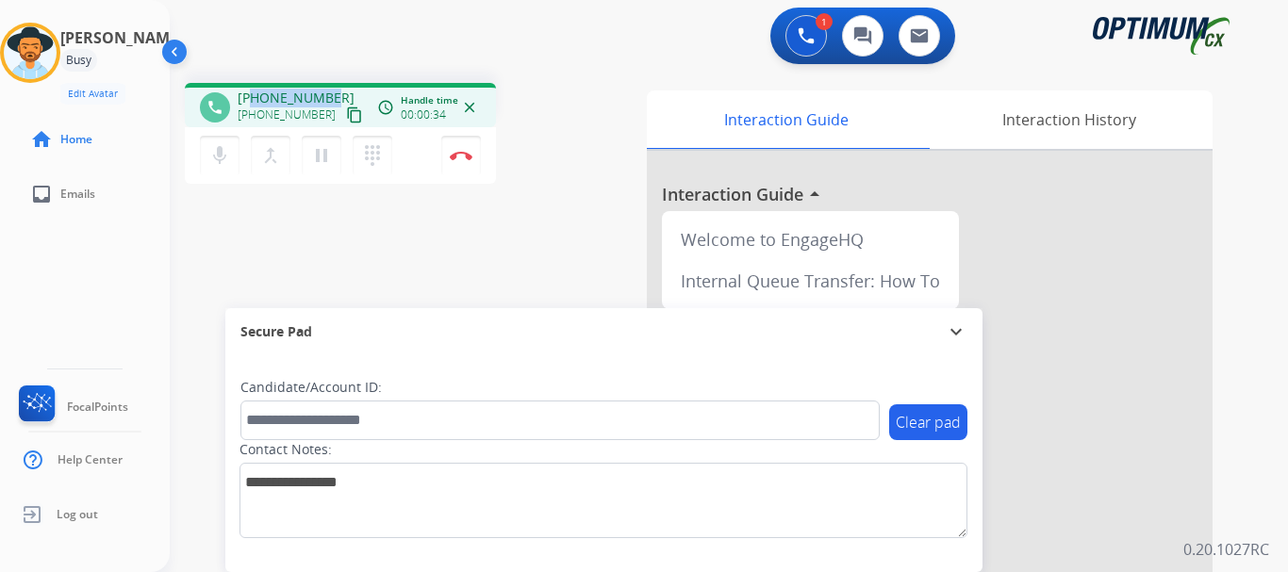
drag, startPoint x: 254, startPoint y: 100, endPoint x: 330, endPoint y: 99, distance: 76.4
click at [330, 99] on div "[PHONE_NUMBER] [PHONE_NUMBER] content_copy" at bounding box center [302, 108] width 128 height 38
copy span "2259279804"
click at [351, 51] on div "1 Voice Interactions 0 Chat Interactions 0 Email Interactions" at bounding box center [717, 38] width 1050 height 60
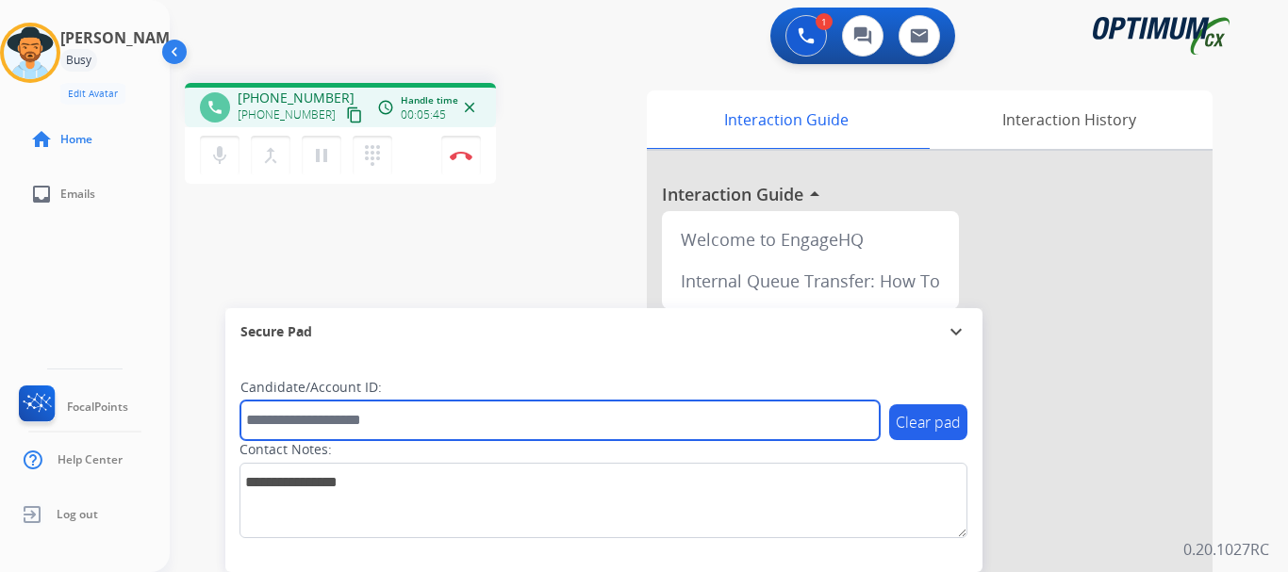
click at [435, 412] on input "text" at bounding box center [559, 421] width 639 height 40
paste input "*******"
type input "*******"
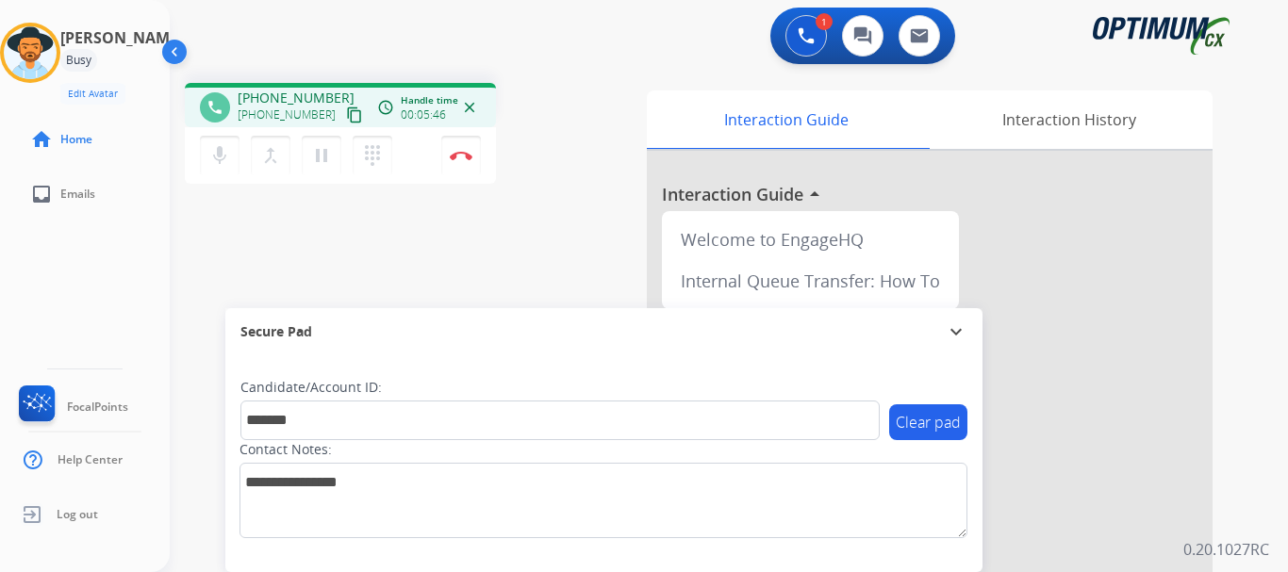
click at [427, 281] on div "phone [PHONE_NUMBER] [PHONE_NUMBER] content_copy access_time Call metrics Queue…" at bounding box center [706, 461] width 1073 height 786
click at [460, 152] on img at bounding box center [461, 155] width 23 height 9
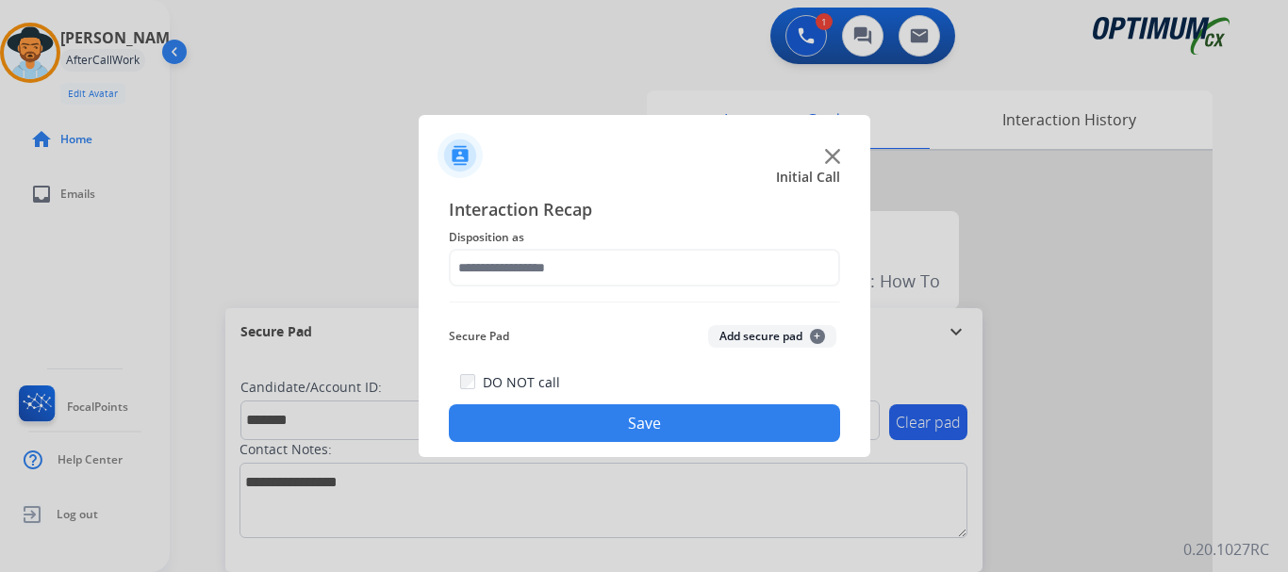
click at [721, 332] on button "Add secure pad +" at bounding box center [772, 336] width 128 height 23
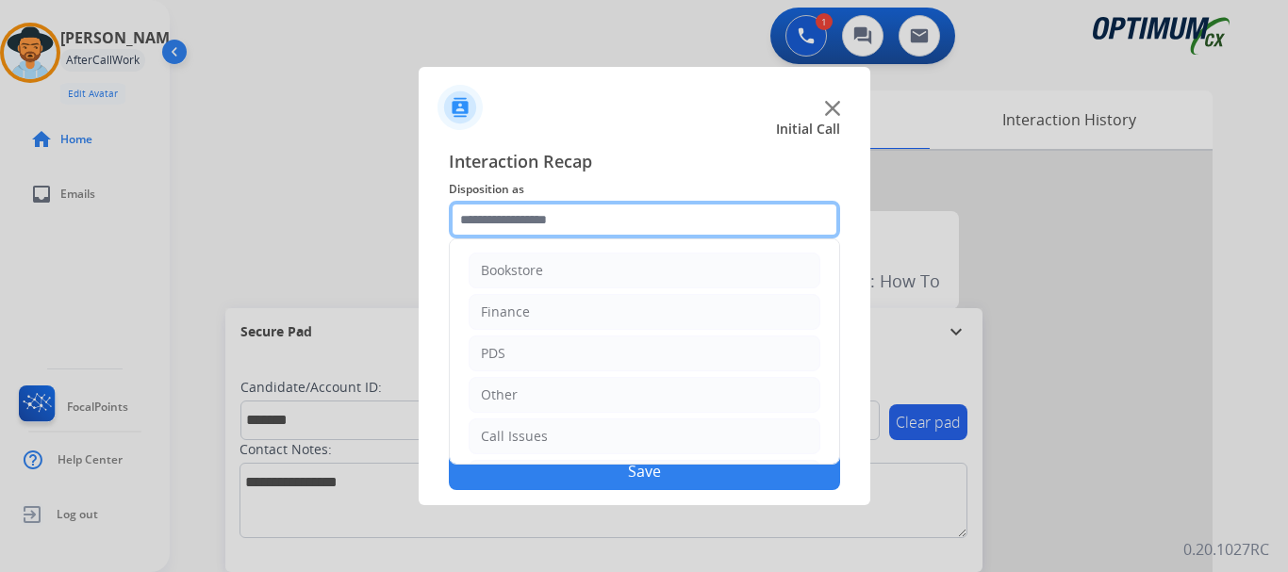
click at [599, 221] on input "text" at bounding box center [644, 220] width 391 height 38
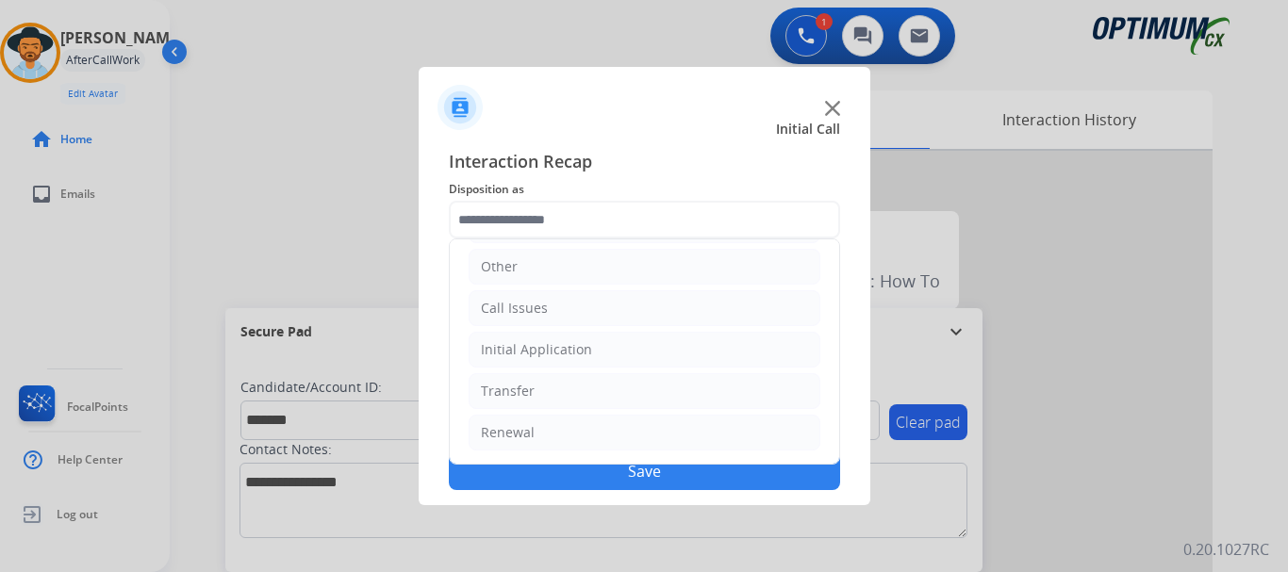
click at [636, 348] on li "Initial Application" at bounding box center [644, 350] width 352 height 36
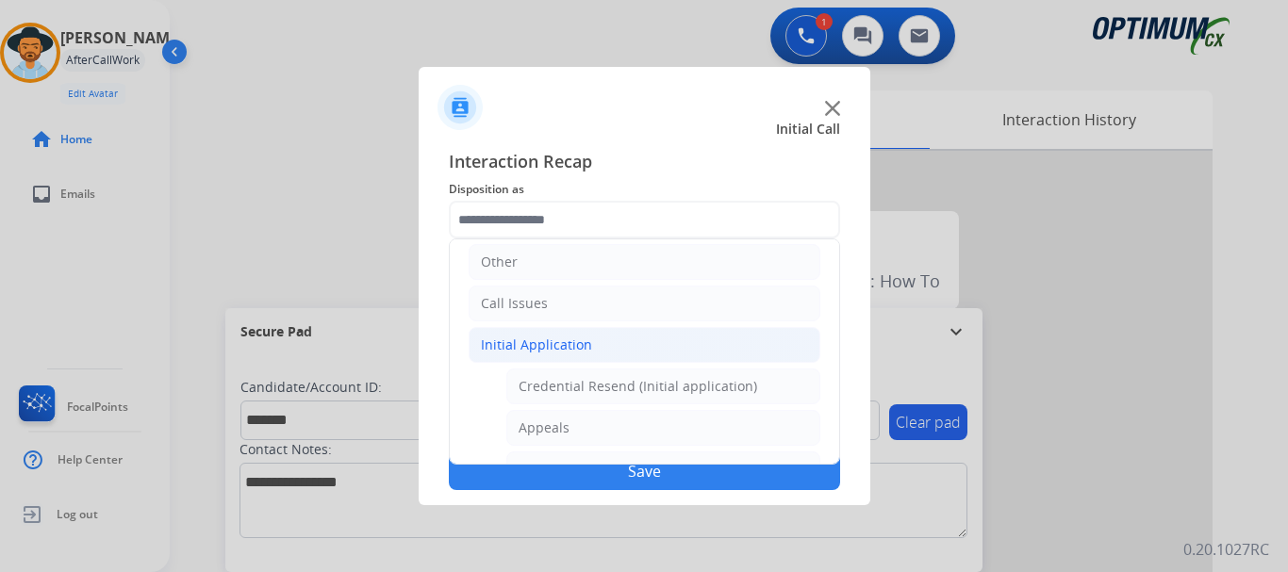
click at [594, 338] on li "Initial Application" at bounding box center [644, 345] width 352 height 36
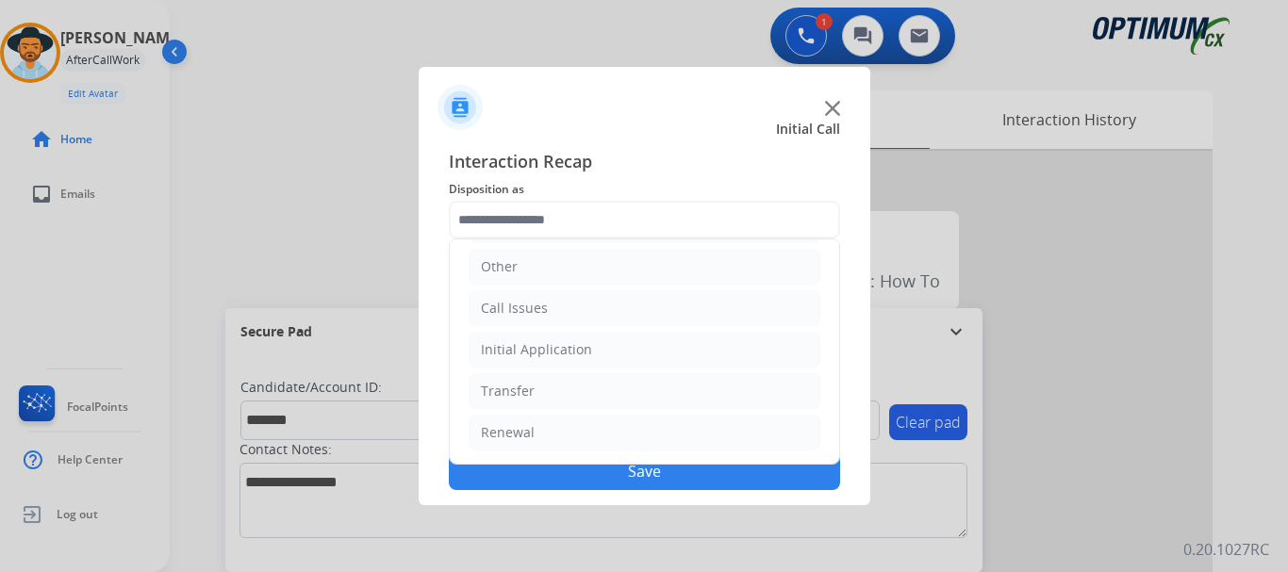
click at [605, 432] on li "Renewal" at bounding box center [644, 433] width 352 height 36
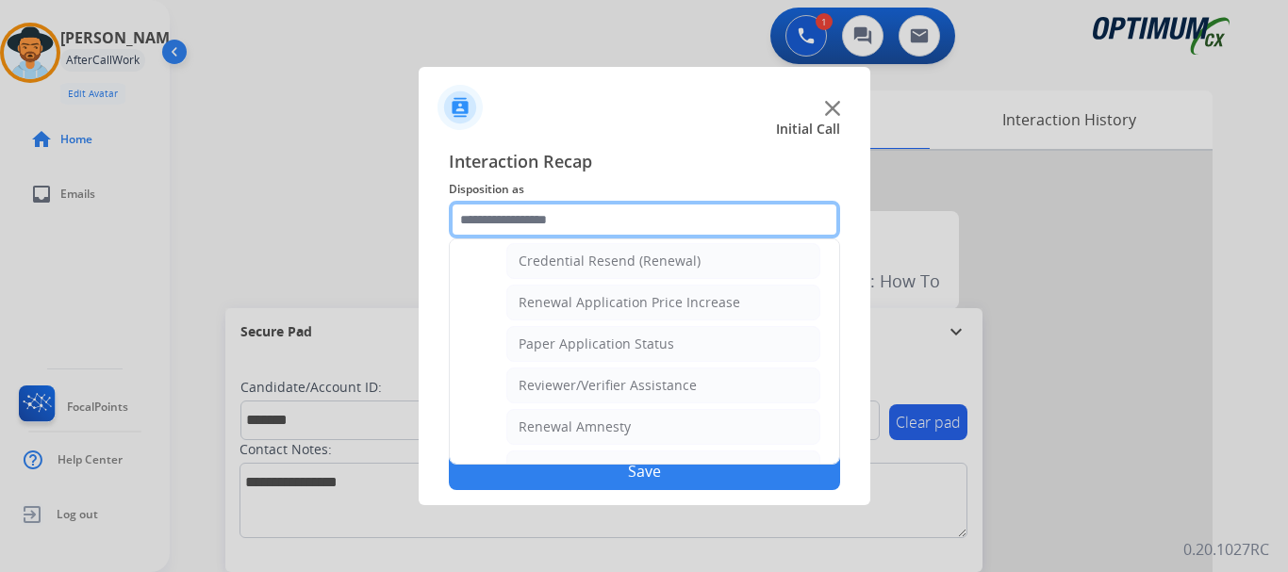
scroll to position [608, 0]
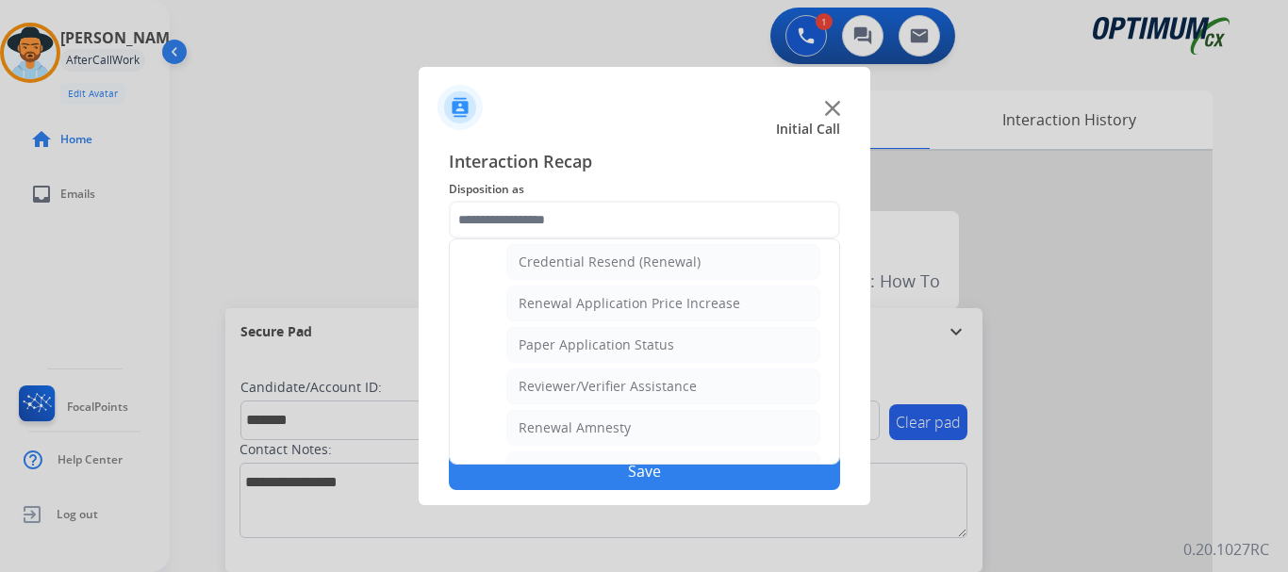
click at [647, 271] on div "Credential Resend (Renewal)" at bounding box center [609, 262] width 182 height 19
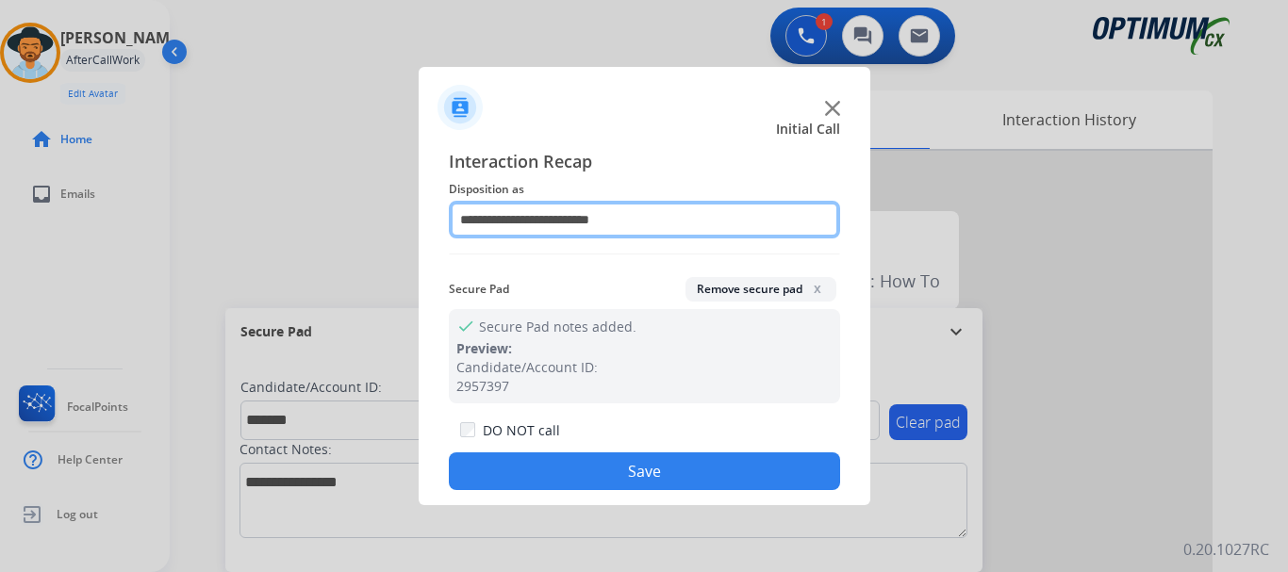
click at [614, 219] on input "**********" at bounding box center [644, 220] width 391 height 38
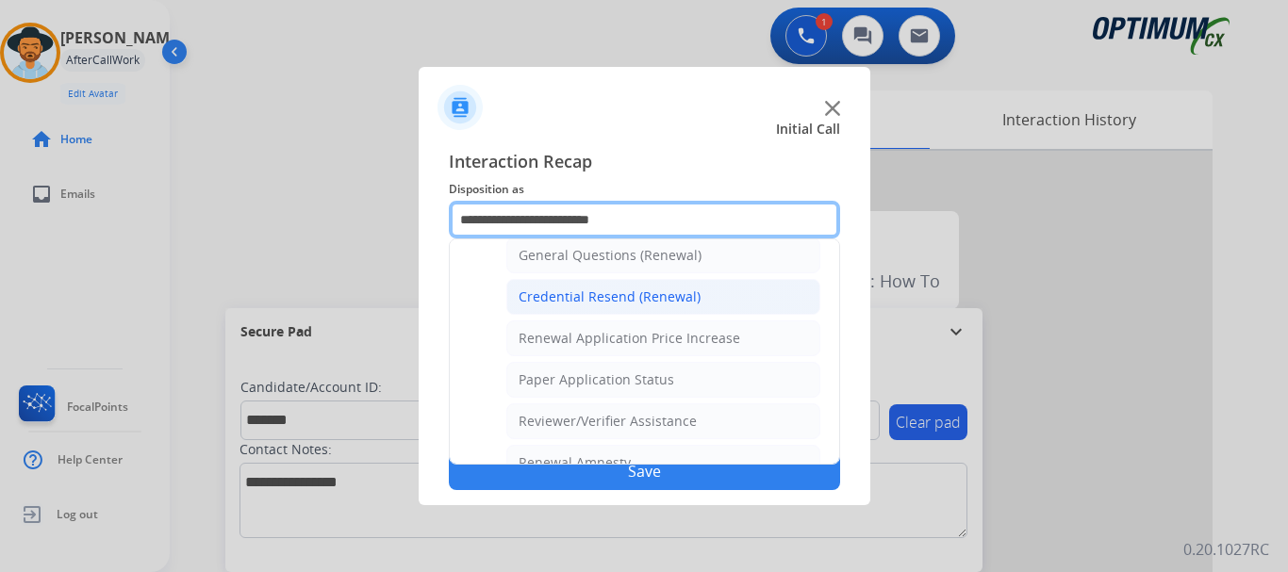
scroll to position [572, 0]
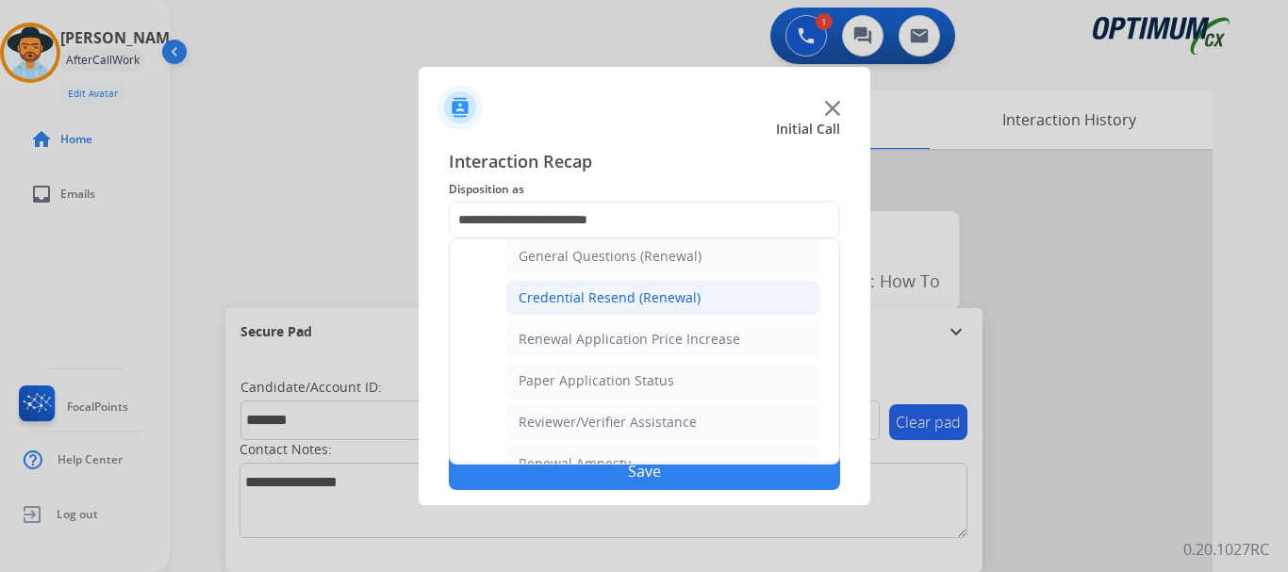
click at [706, 264] on li "General Questions (Renewal)" at bounding box center [663, 256] width 314 height 36
type input "**********"
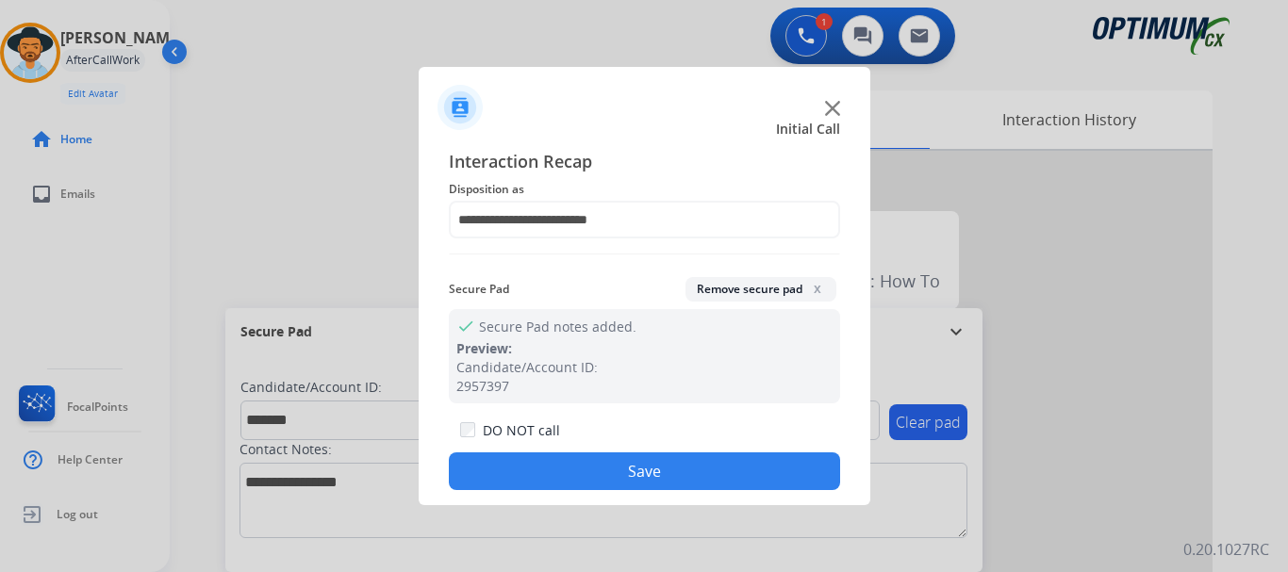
click at [634, 459] on button "Save" at bounding box center [644, 471] width 391 height 38
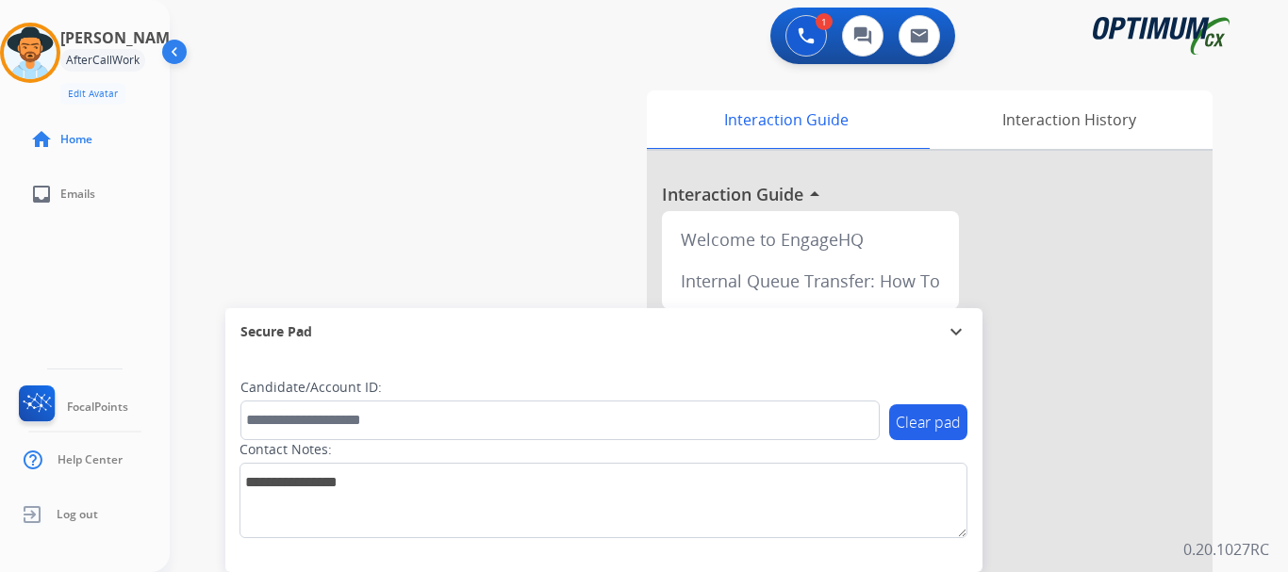
click at [503, 241] on div "swap_horiz Break voice bridge close_fullscreen Connect 3-Way Call merge_type Se…" at bounding box center [706, 461] width 1073 height 786
click at [402, 133] on div "swap_horiz Break voice bridge close_fullscreen Connect 3-Way Call merge_type Se…" at bounding box center [706, 461] width 1073 height 786
click at [57, 71] on img at bounding box center [30, 52] width 53 height 53
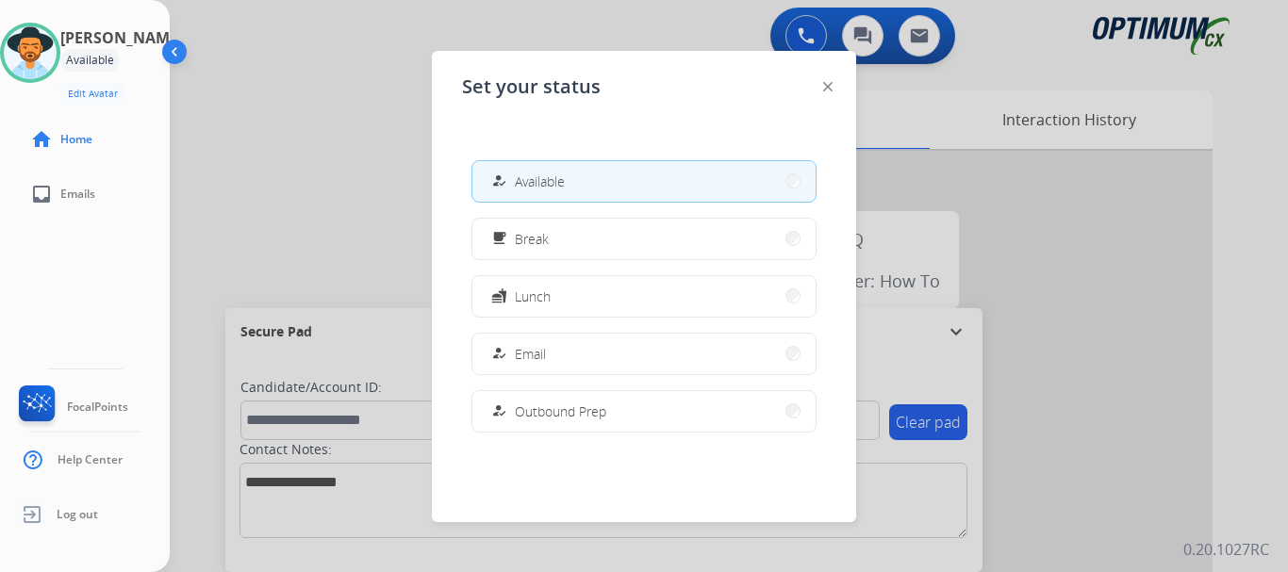
click at [607, 236] on button "free_breakfast Break" at bounding box center [643, 239] width 343 height 41
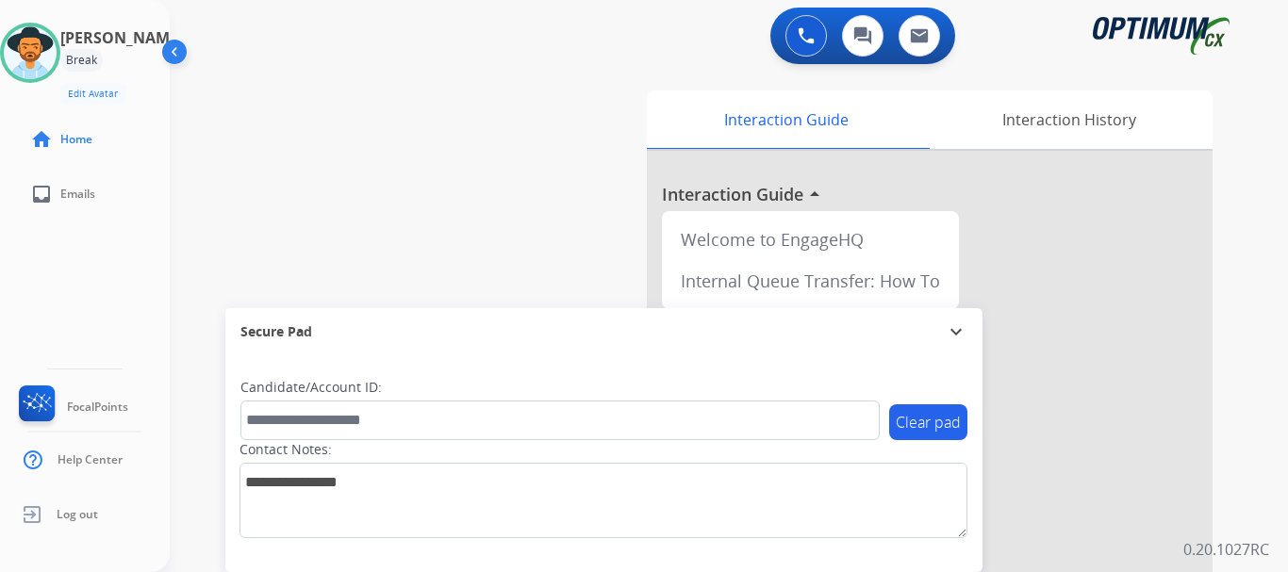
click at [42, 68] on img at bounding box center [30, 52] width 53 height 53
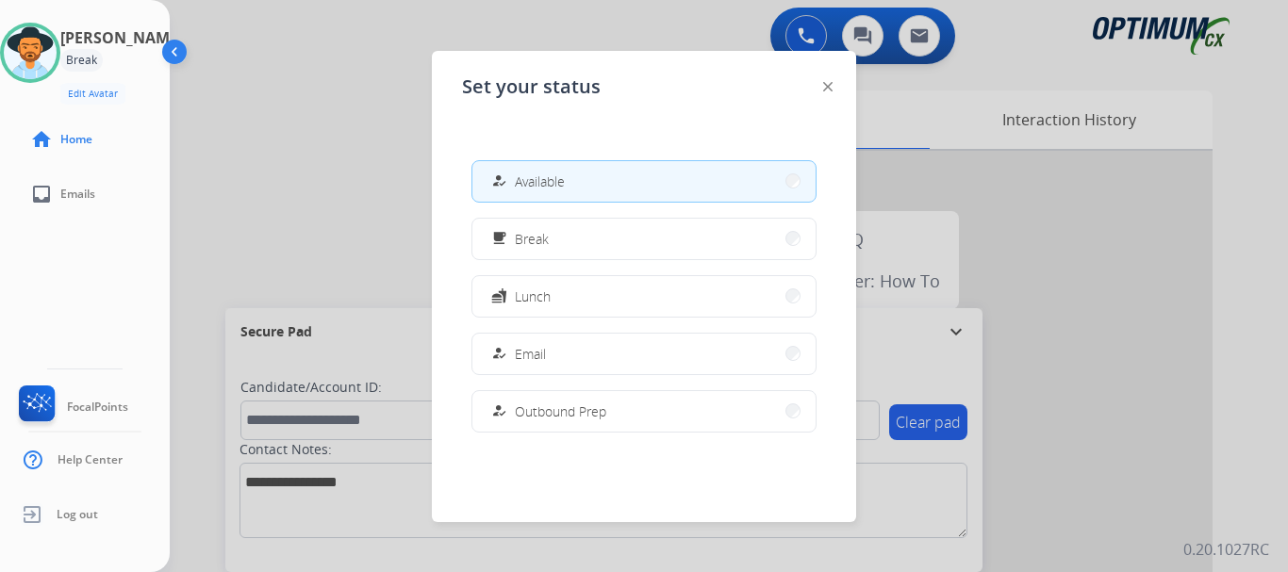
click at [626, 235] on button "free_breakfast Break" at bounding box center [643, 239] width 343 height 41
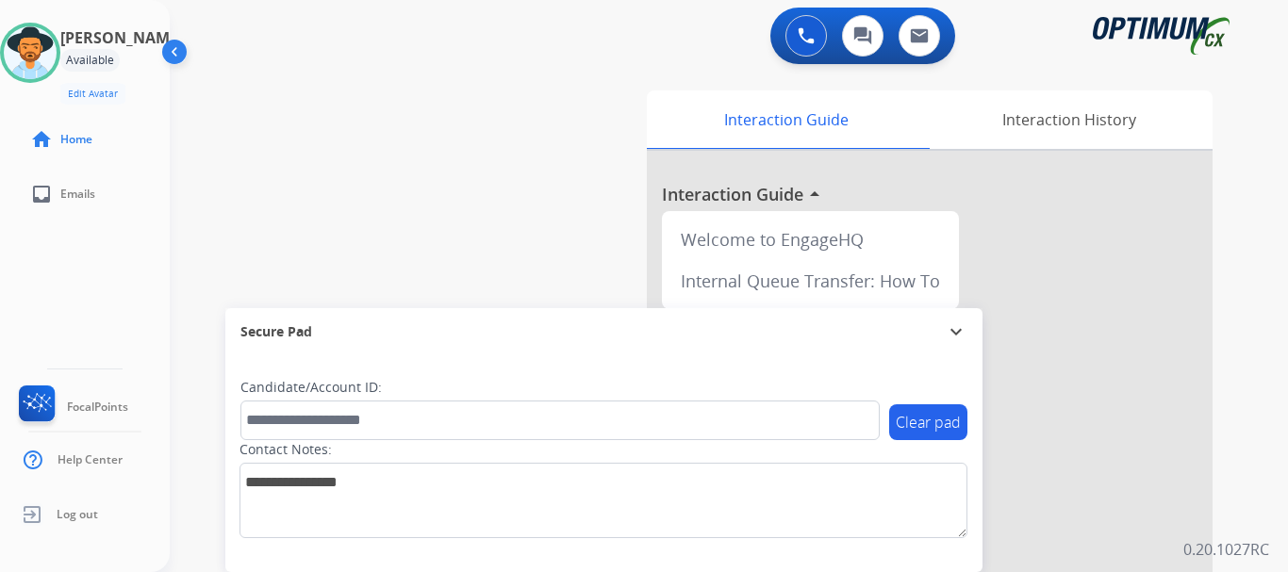
click at [16, 45] on div at bounding box center [30, 53] width 60 height 60
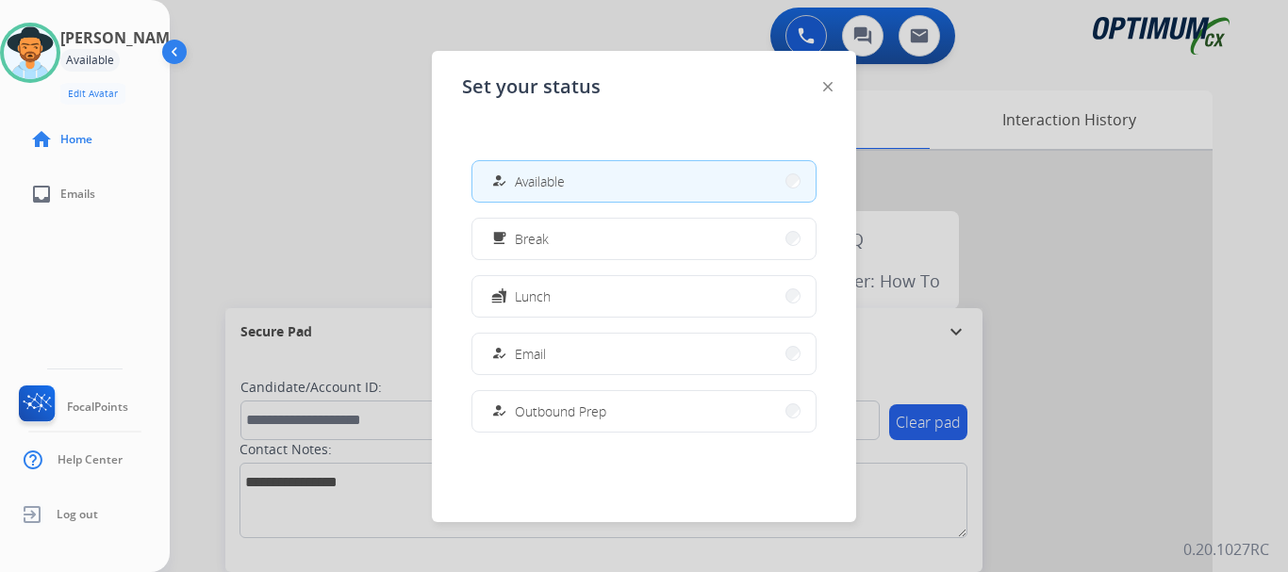
click at [565, 234] on button "free_breakfast Break" at bounding box center [643, 239] width 343 height 41
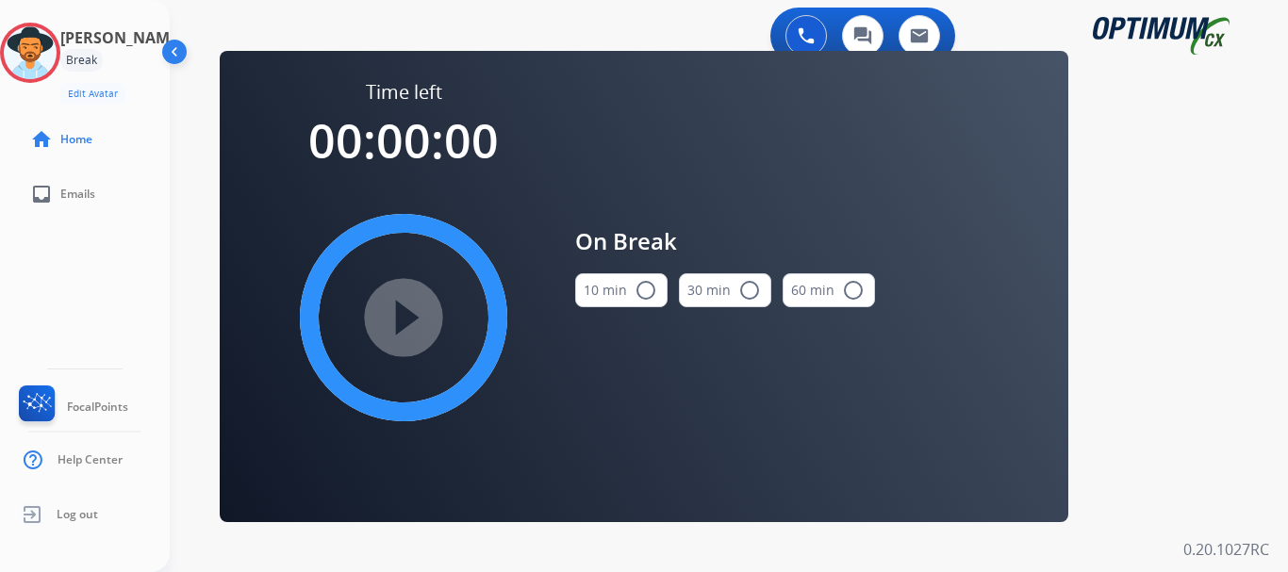
click at [604, 293] on button "10 min radio_button_unchecked" at bounding box center [621, 290] width 92 height 34
click at [413, 315] on mat-icon "play_circle_filled" at bounding box center [403, 317] width 23 height 23
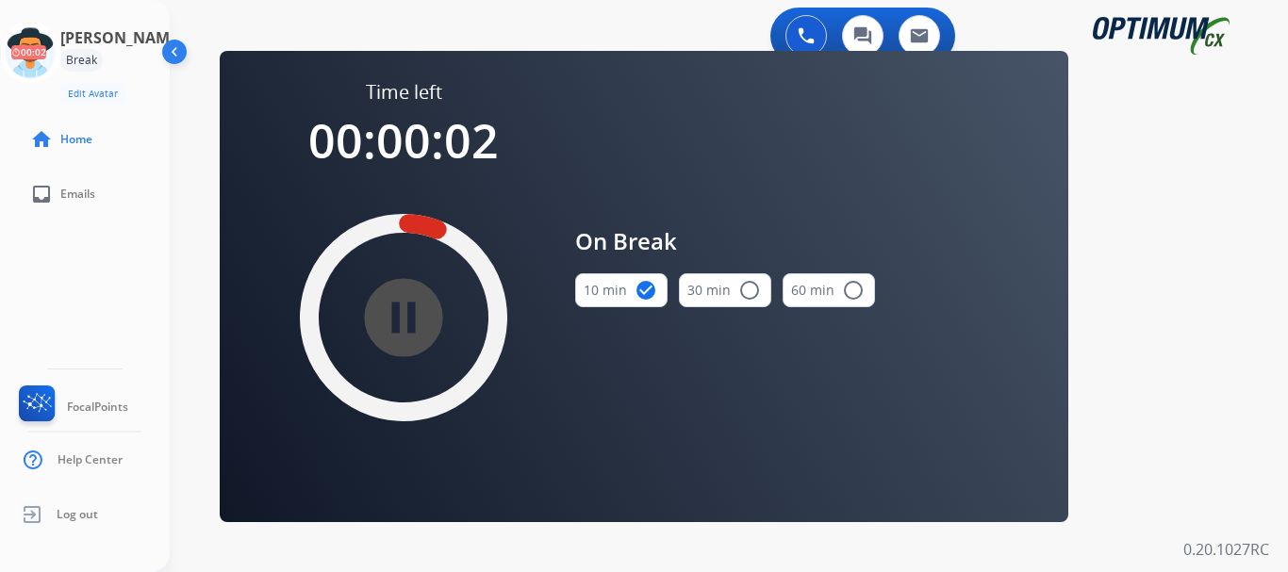
click at [56, 64] on icon at bounding box center [30, 53] width 61 height 61
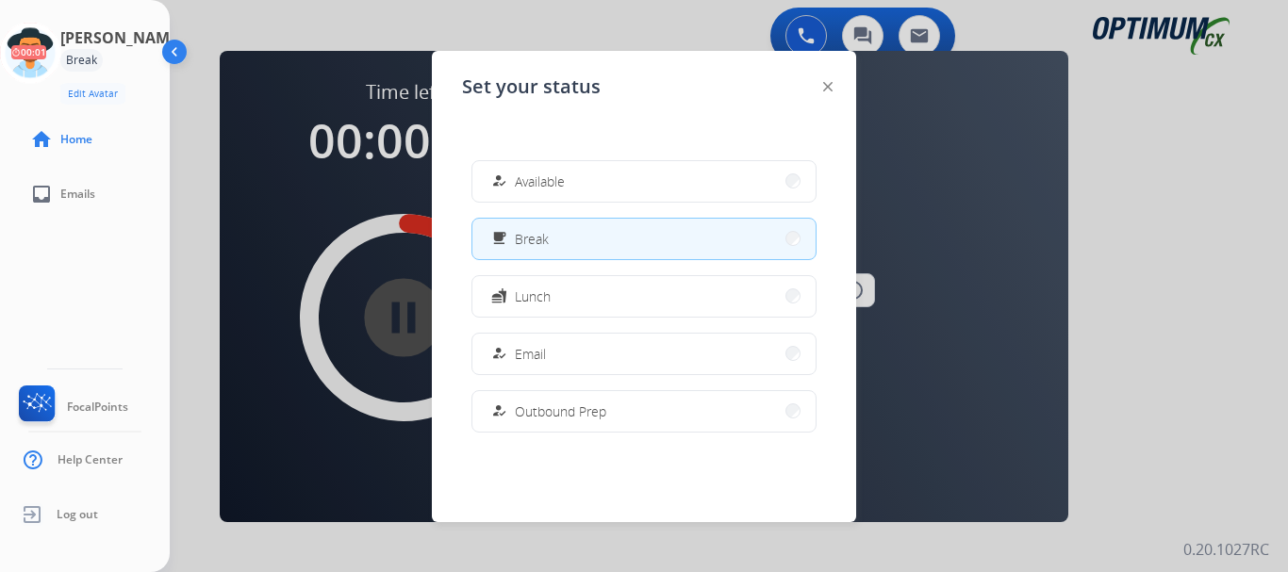
click at [553, 164] on button "how_to_reg Available" at bounding box center [643, 181] width 343 height 41
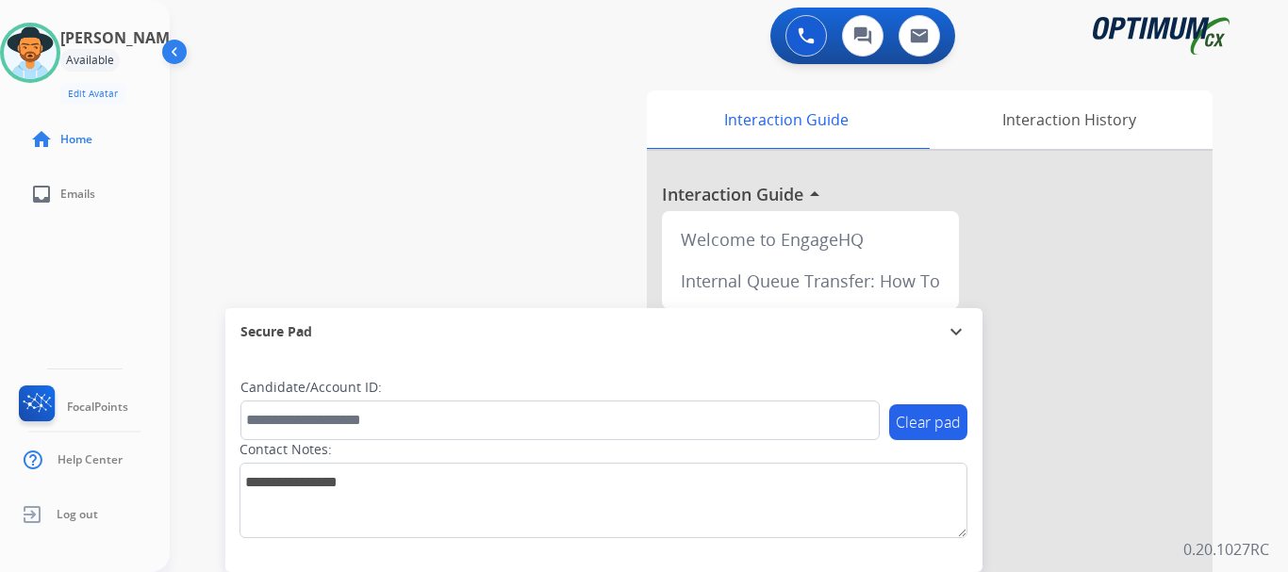
click at [516, 156] on div "swap_horiz Break voice bridge close_fullscreen Connect 3-Way Call merge_type Se…" at bounding box center [706, 461] width 1073 height 786
click at [365, 170] on div "swap_horiz Break voice bridge close_fullscreen Connect 3-Way Call merge_type Se…" at bounding box center [706, 461] width 1073 height 786
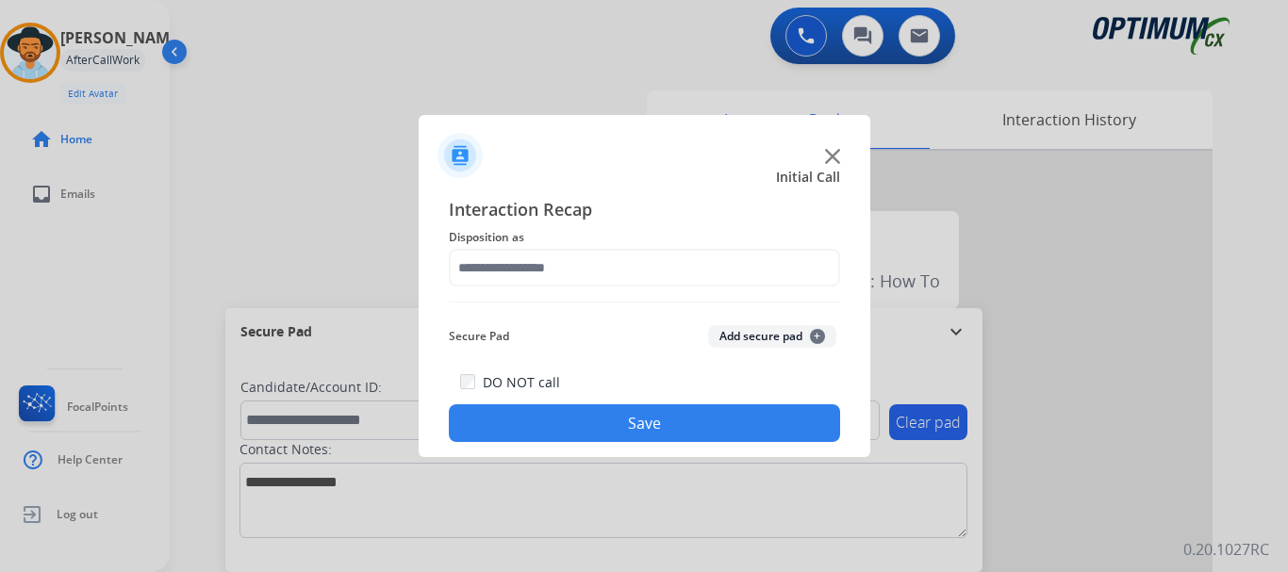
click at [835, 156] on img at bounding box center [832, 156] width 15 height 15
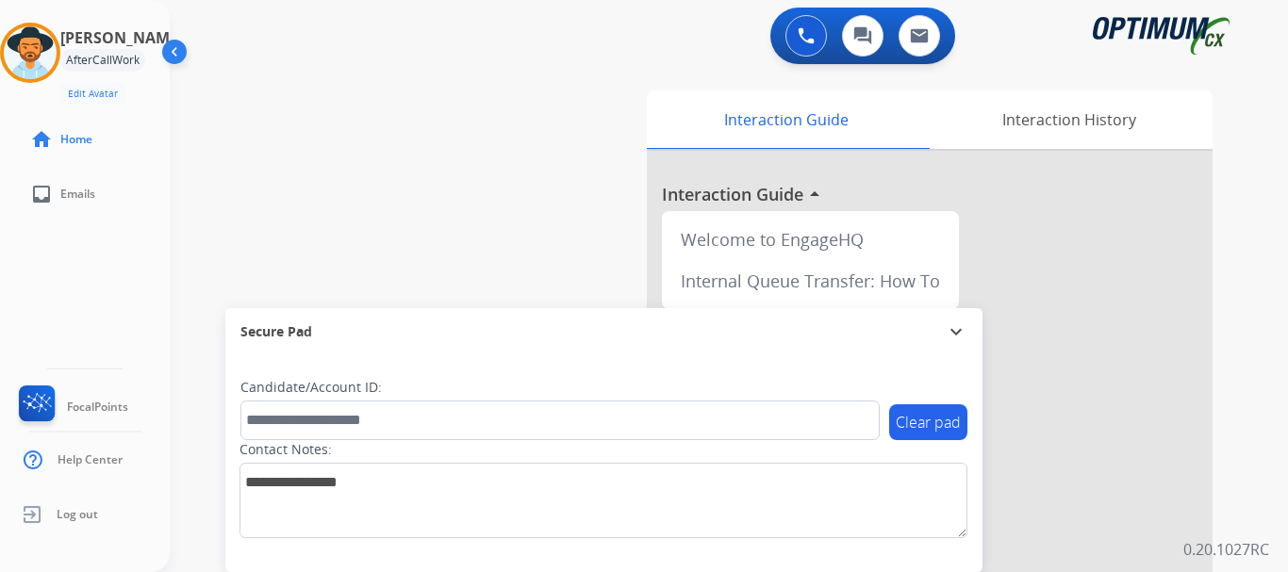
click at [505, 95] on div "swap_horiz Break voice bridge close_fullscreen Connect 3-Way Call merge_type Se…" at bounding box center [706, 461] width 1073 height 786
click at [369, 157] on div "swap_horiz Break voice bridge close_fullscreen Connect 3-Way Call merge_type Se…" at bounding box center [706, 461] width 1073 height 786
click at [498, 101] on div "swap_horiz Break voice bridge close_fullscreen Connect 3-Way Call merge_type Se…" at bounding box center [706, 461] width 1073 height 786
click at [566, 111] on div "swap_horiz Break voice bridge close_fullscreen Connect 3-Way Call merge_type Se…" at bounding box center [706, 461] width 1073 height 786
click at [41, 61] on img at bounding box center [30, 52] width 53 height 53
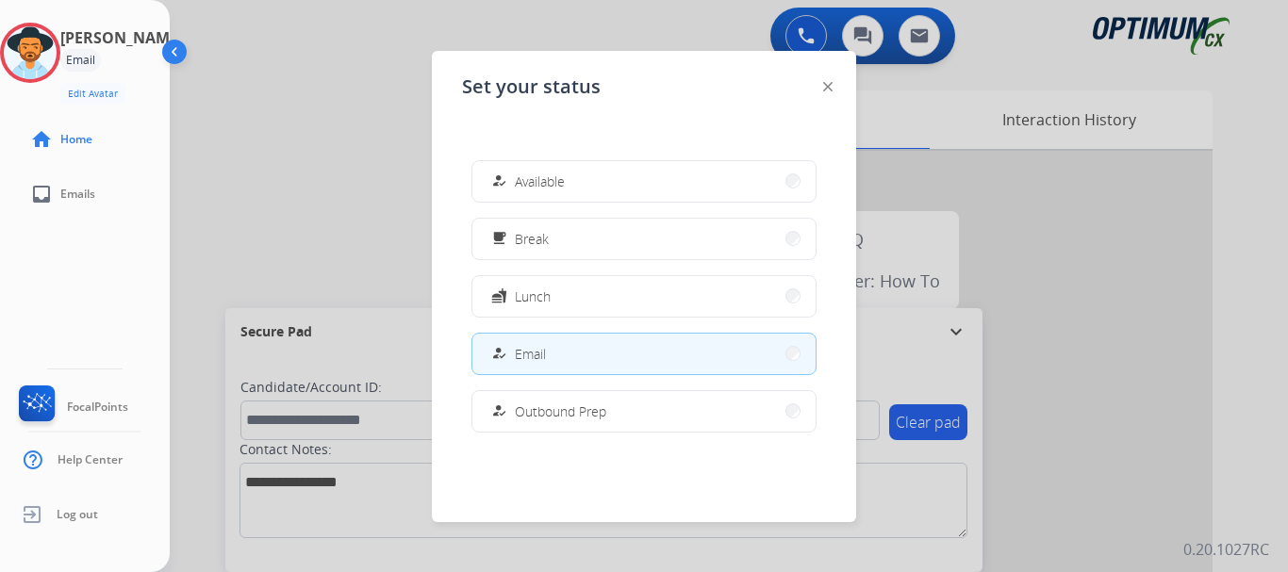
click at [592, 237] on button "free_breakfast Break" at bounding box center [643, 239] width 343 height 41
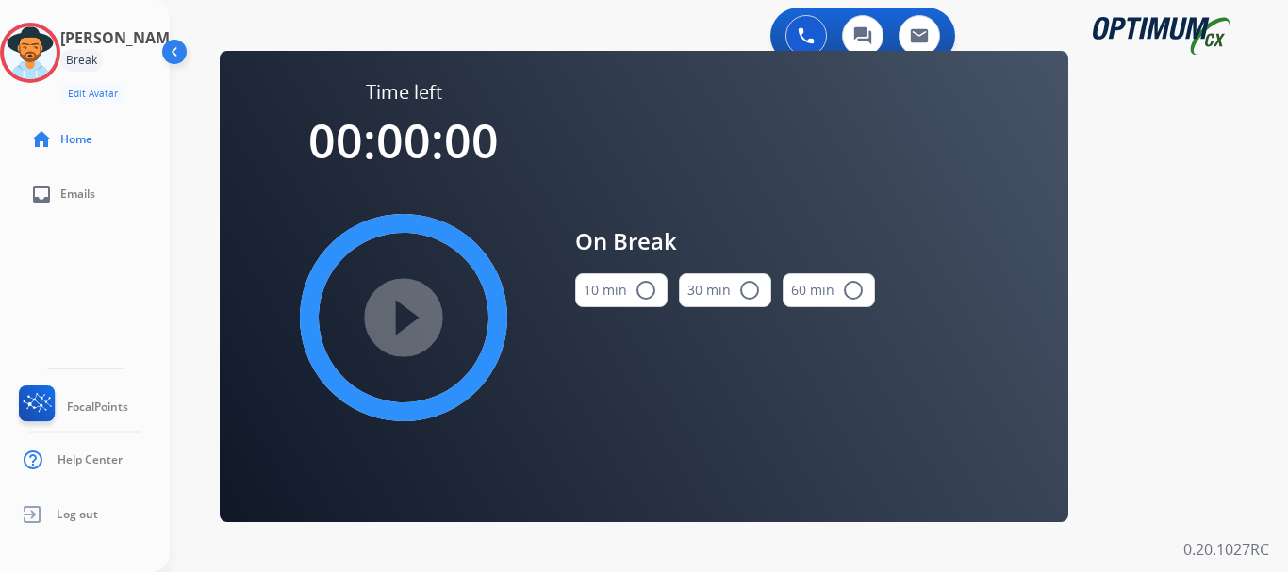
click at [57, 56] on img at bounding box center [30, 52] width 53 height 53
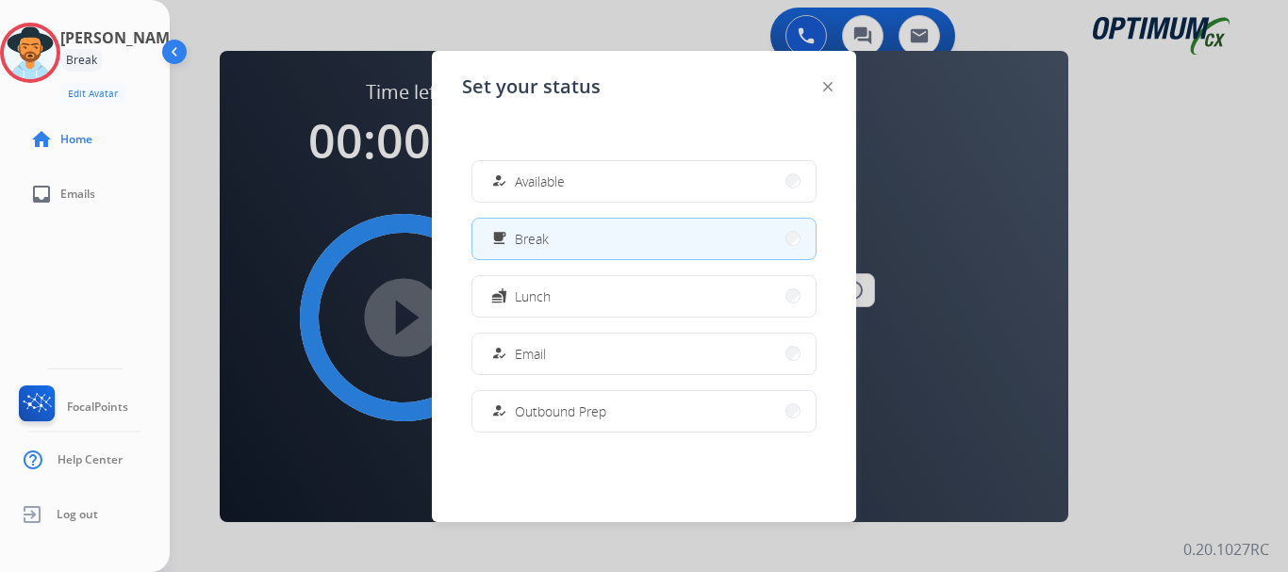
click at [552, 358] on button "how_to_reg Email" at bounding box center [643, 354] width 343 height 41
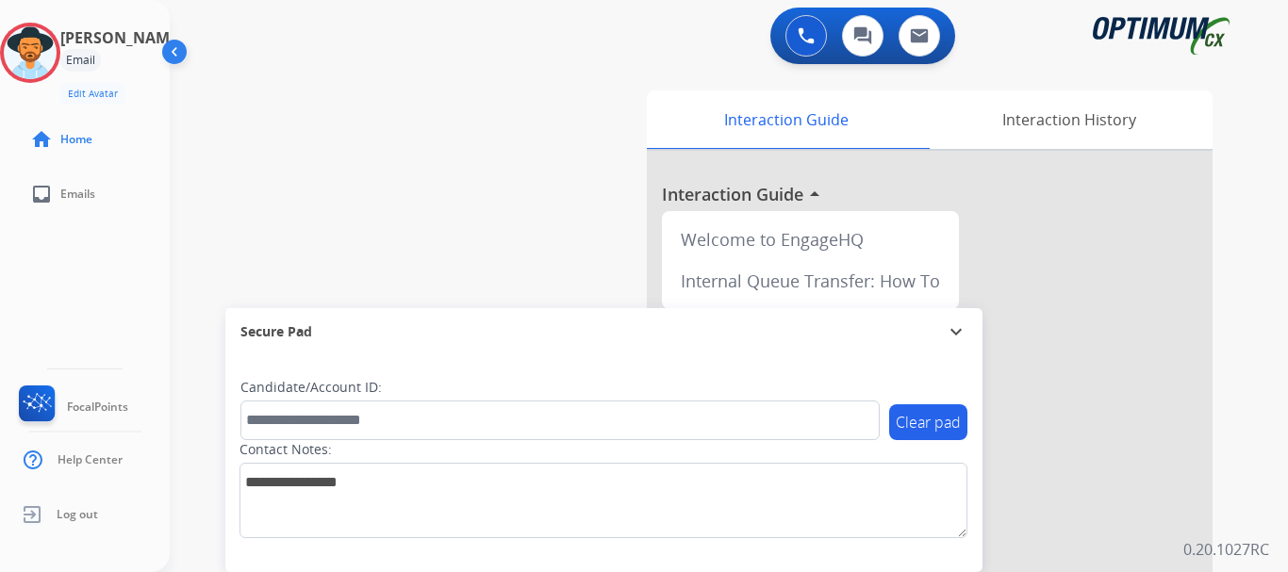
click at [649, 73] on div "swap_horiz Break voice bridge close_fullscreen Connect 3-Way Call merge_type Se…" at bounding box center [706, 461] width 1073 height 786
click at [284, 85] on div "swap_horiz Break voice bridge close_fullscreen Connect 3-Way Call merge_type Se…" at bounding box center [706, 461] width 1073 height 786
